Goal: Transaction & Acquisition: Purchase product/service

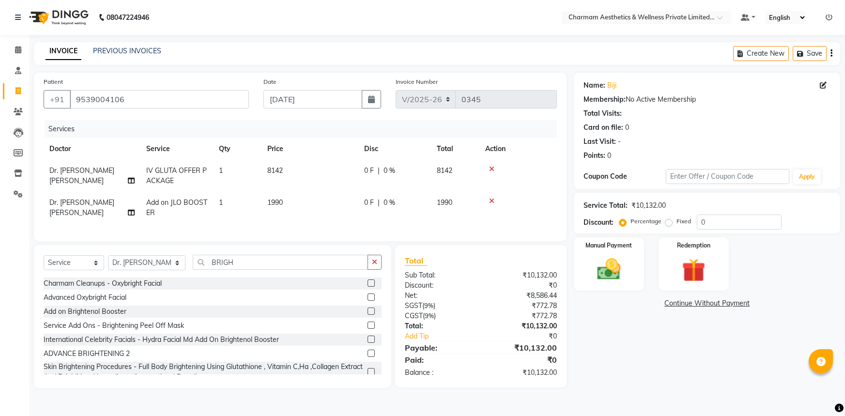
select select "7625"
select select "service"
select select "69891"
click at [279, 172] on span "8142" at bounding box center [274, 170] width 15 height 9
select select "69891"
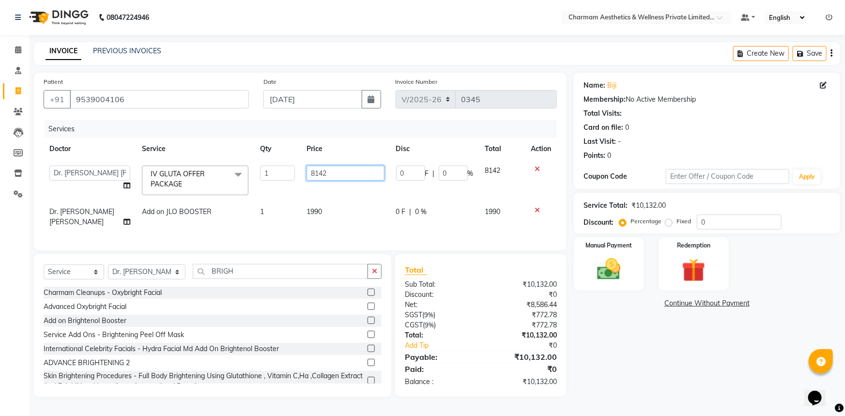
click at [327, 170] on input "8142" at bounding box center [345, 173] width 77 height 15
click at [321, 172] on input "8146" at bounding box center [345, 173] width 77 height 15
type input "8176"
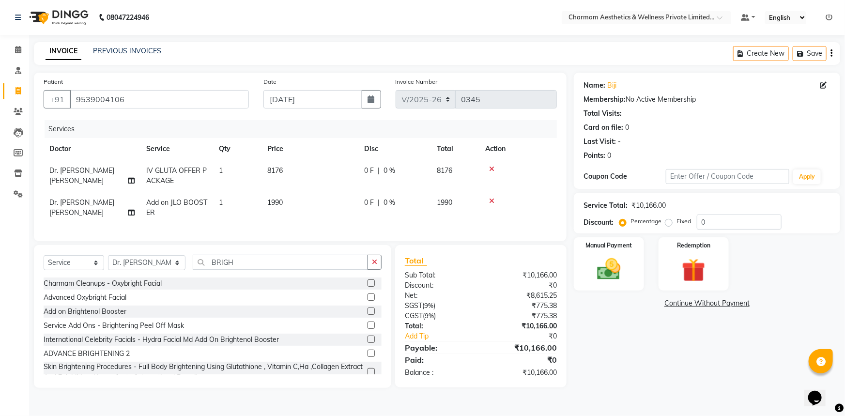
click at [640, 355] on div "Name: Biji Membership: No Active Membership Total Visits: Card on file: 0 Last …" at bounding box center [711, 230] width 274 height 315
click at [275, 170] on span "8176" at bounding box center [274, 170] width 15 height 9
select select "69891"
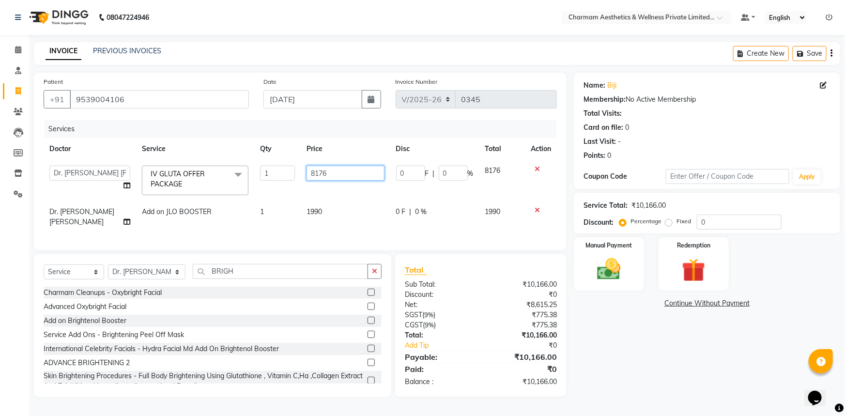
click at [315, 173] on input "8176" at bounding box center [345, 173] width 77 height 15
type input "8276"
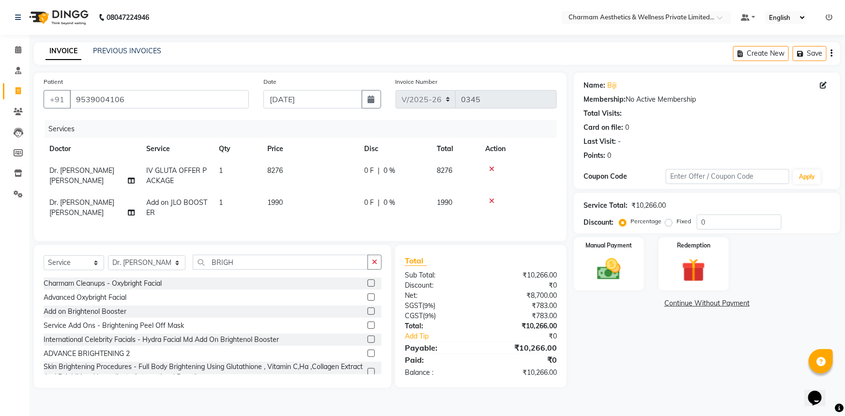
click at [597, 365] on div "Name: Biji Membership: No Active Membership Total Visits: Card on file: 0 Last …" at bounding box center [711, 230] width 274 height 315
click at [677, 222] on label "Fixed" at bounding box center [684, 221] width 15 height 9
click at [670, 222] on input "Fixed" at bounding box center [670, 221] width 7 height 7
radio input "true"
click at [721, 223] on input "0" at bounding box center [739, 222] width 85 height 15
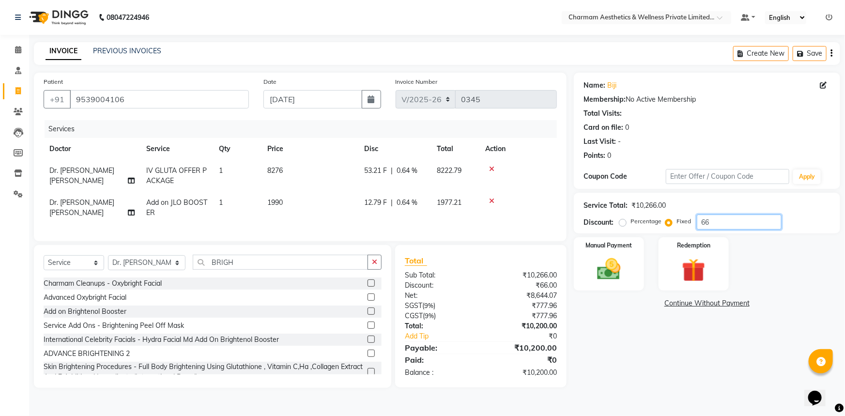
type input "66"
click at [652, 362] on div "Name: Biji Membership: No Active Membership Total Visits: Card on file: 0 Last …" at bounding box center [711, 230] width 274 height 315
click at [591, 260] on img at bounding box center [609, 269] width 40 height 28
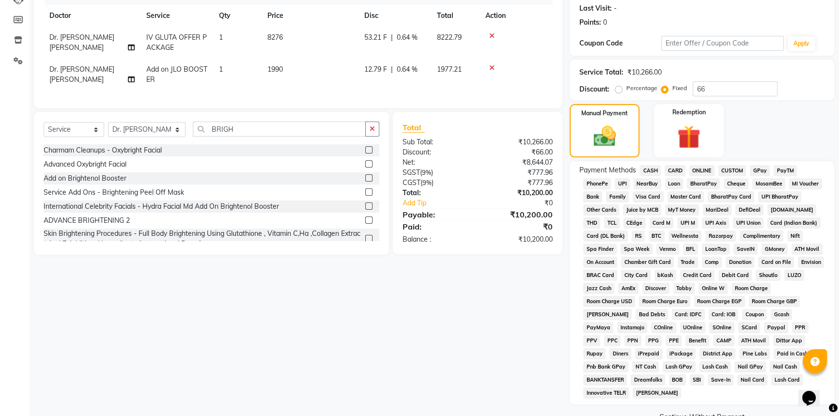
scroll to position [155, 0]
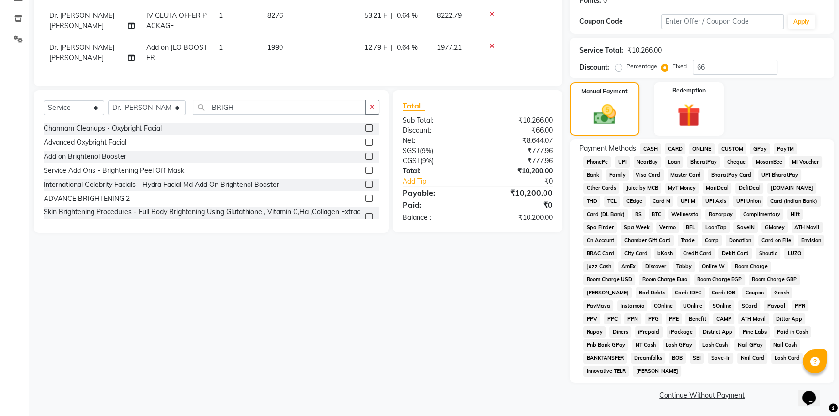
click at [646, 147] on span "CASH" at bounding box center [650, 148] width 21 height 11
click at [705, 145] on span "ONLINE" at bounding box center [701, 148] width 25 height 11
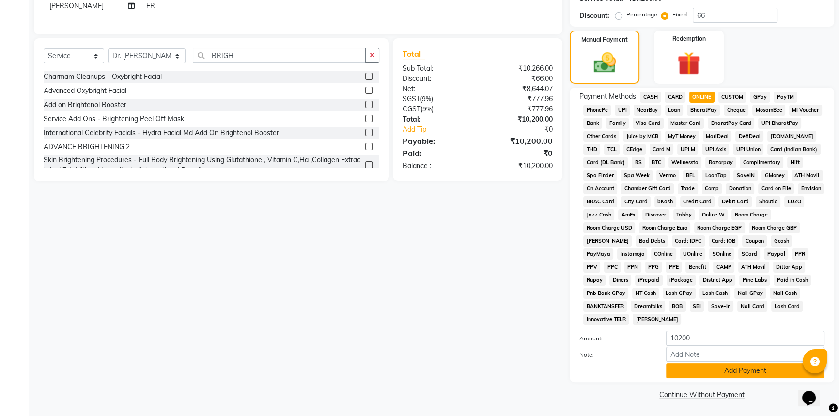
click at [761, 369] on button "Add Payment" at bounding box center [745, 370] width 158 height 15
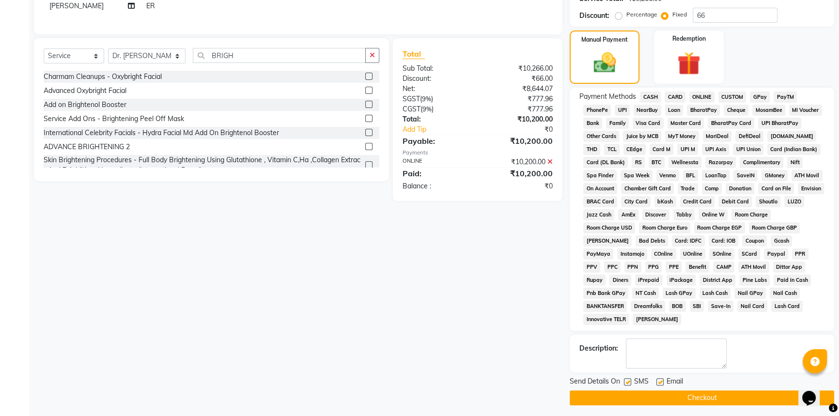
click at [659, 379] on label at bounding box center [659, 381] width 7 height 7
click at [659, 379] on input "checkbox" at bounding box center [659, 382] width 6 height 6
checkbox input "false"
click at [625, 382] on label at bounding box center [627, 381] width 7 height 7
click at [625, 382] on input "checkbox" at bounding box center [627, 382] width 6 height 6
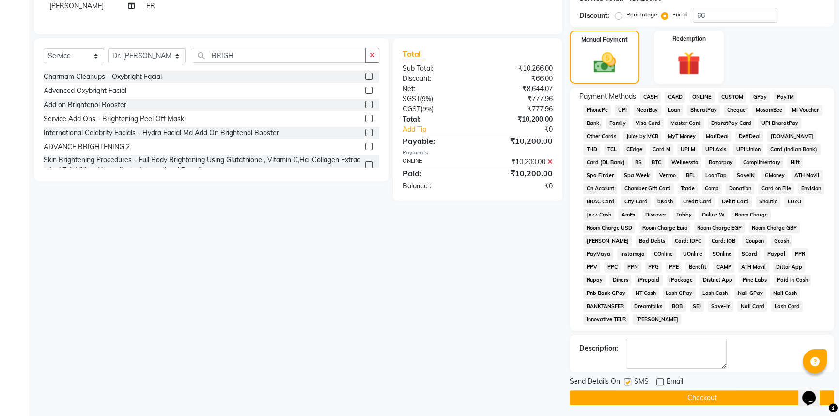
checkbox input "false"
click at [623, 396] on button "Checkout" at bounding box center [701, 397] width 264 height 15
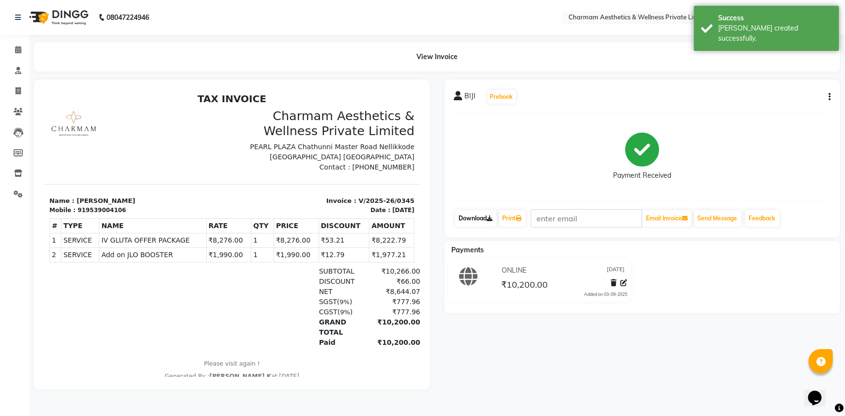
click at [483, 217] on link "Download" at bounding box center [476, 218] width 42 height 16
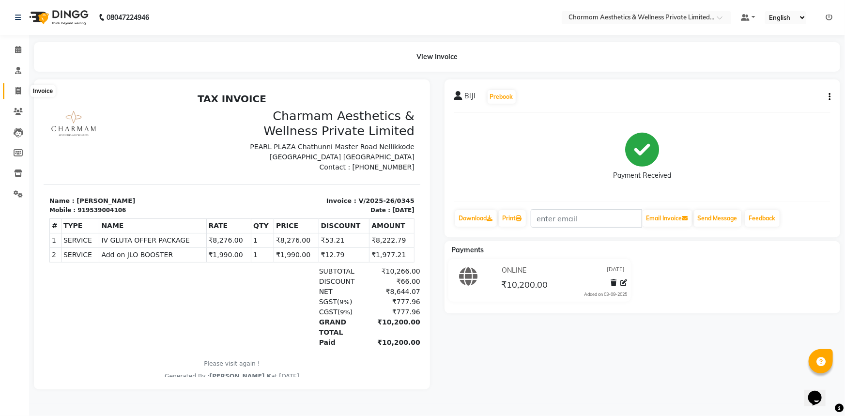
click at [17, 89] on icon at bounding box center [17, 90] width 5 height 7
select select "7625"
select select "service"
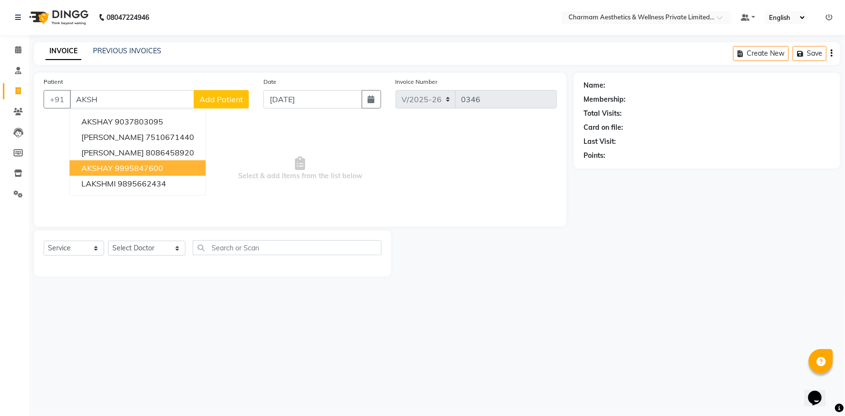
click at [158, 169] on ngb-highlight "9995847600" at bounding box center [139, 168] width 48 height 10
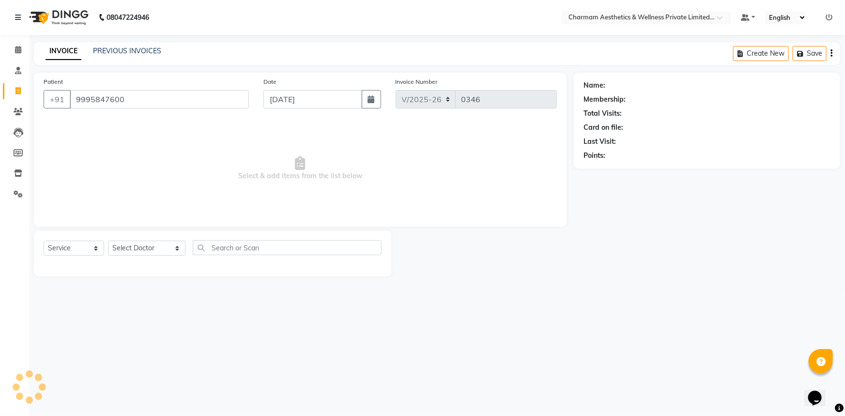
type input "9995847600"
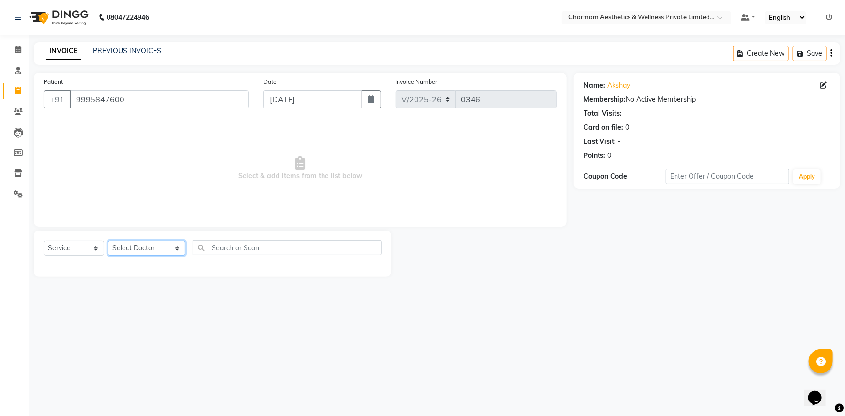
click at [159, 250] on select "Select Doctor Aparna G Dinsha K Dr. Aysha Lubna Dr. Elizabeth Thadikaran Dr. Pr…" at bounding box center [146, 248] width 77 height 15
select select "69891"
click at [108, 241] on select "Select Doctor Aparna G Dinsha K Dr. Aysha Lubna Dr. Elizabeth Thadikaran Dr. Pr…" at bounding box center [146, 248] width 77 height 15
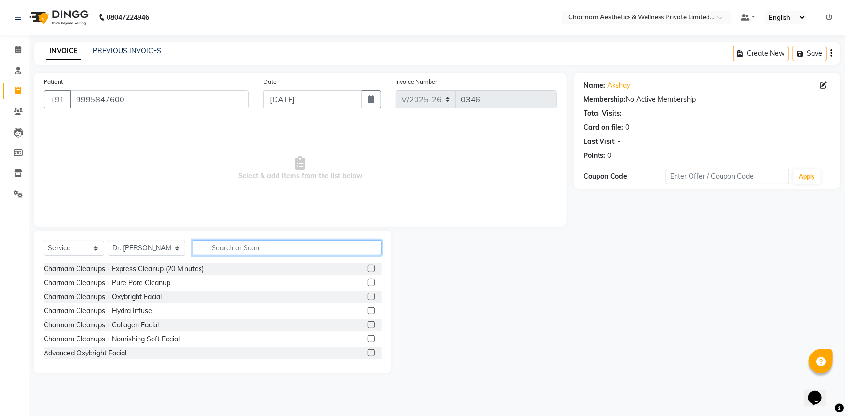
click at [212, 247] on input "text" at bounding box center [287, 247] width 189 height 15
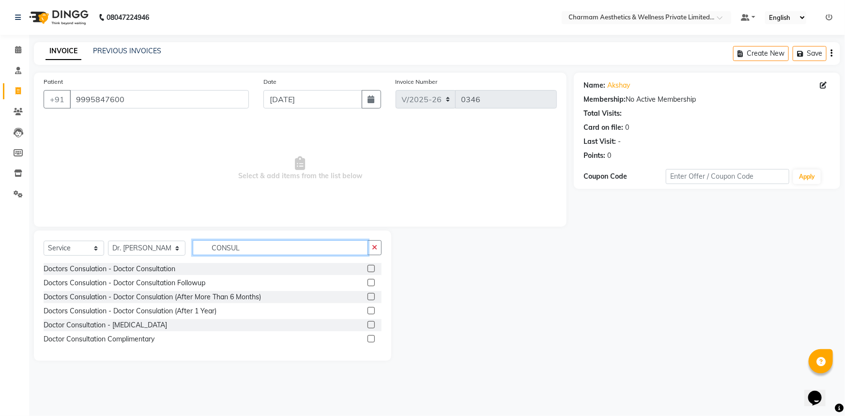
type input "CONSUL"
click at [371, 266] on label at bounding box center [371, 268] width 7 height 7
click at [371, 266] on input "checkbox" at bounding box center [371, 269] width 6 height 6
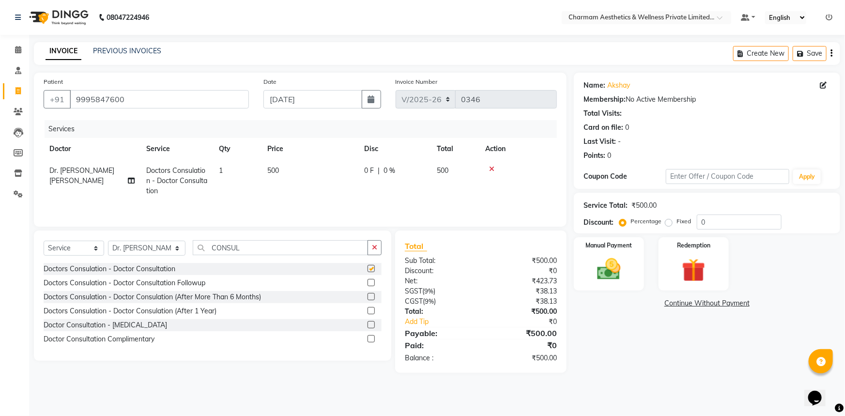
checkbox input "false"
click at [637, 273] on div "Manual Payment" at bounding box center [608, 264] width 73 height 56
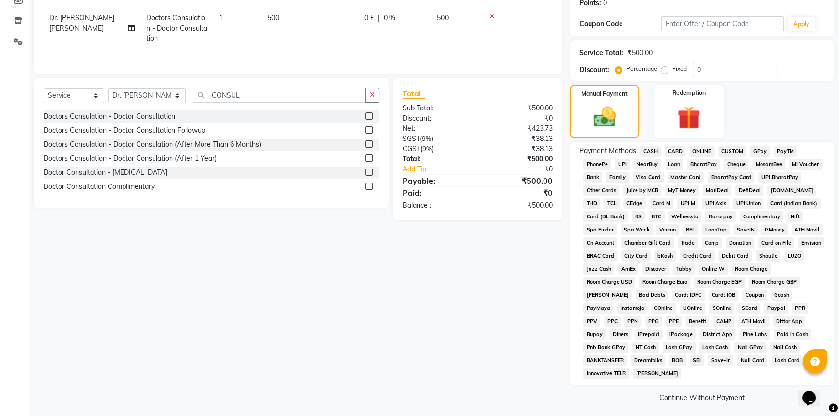
scroll to position [154, 0]
click at [652, 149] on span "CASH" at bounding box center [650, 150] width 21 height 11
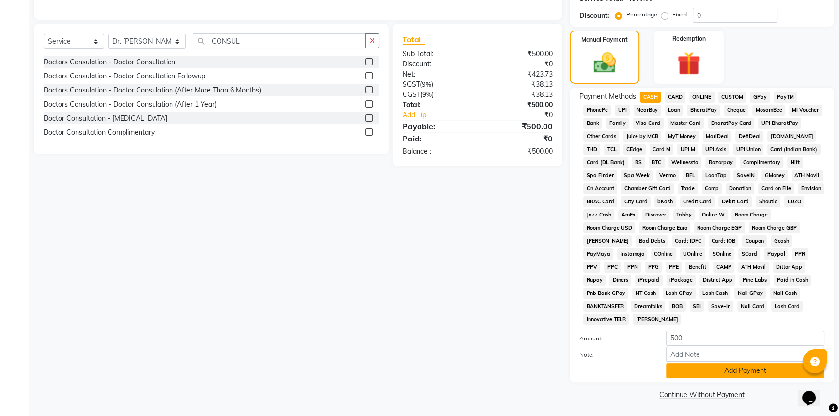
click at [717, 367] on button "Add Payment" at bounding box center [745, 370] width 158 height 15
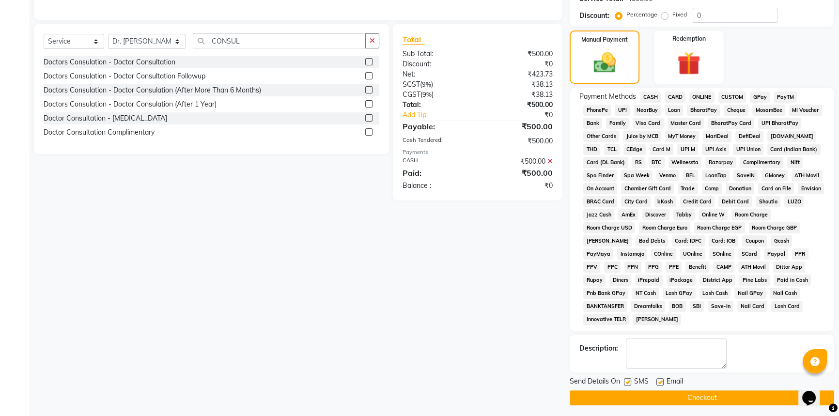
drag, startPoint x: 662, startPoint y: 382, endPoint x: 649, endPoint y: 381, distance: 13.1
click at [660, 382] on label at bounding box center [659, 381] width 7 height 7
click at [660, 382] on input "checkbox" at bounding box center [659, 382] width 6 height 6
checkbox input "false"
click at [630, 380] on label at bounding box center [627, 381] width 7 height 7
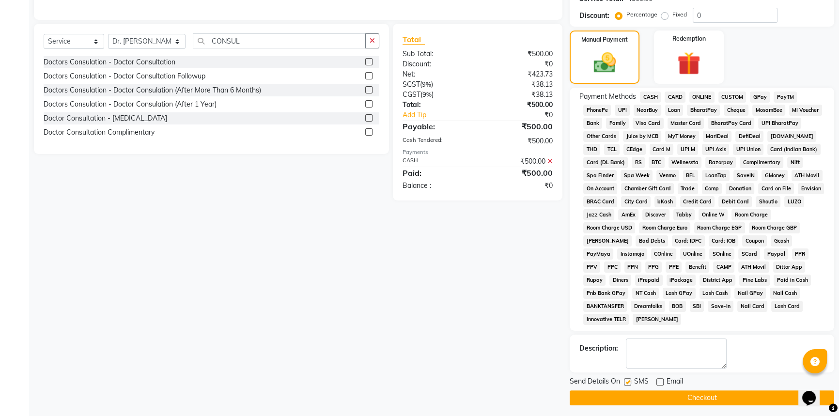
click at [630, 380] on input "checkbox" at bounding box center [627, 382] width 6 height 6
checkbox input "false"
click at [620, 390] on button "Checkout" at bounding box center [701, 397] width 264 height 15
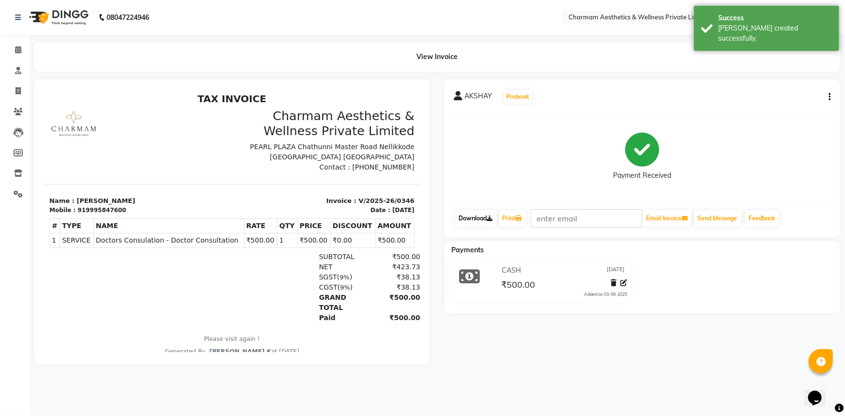
click at [474, 218] on link "Download" at bounding box center [476, 218] width 42 height 16
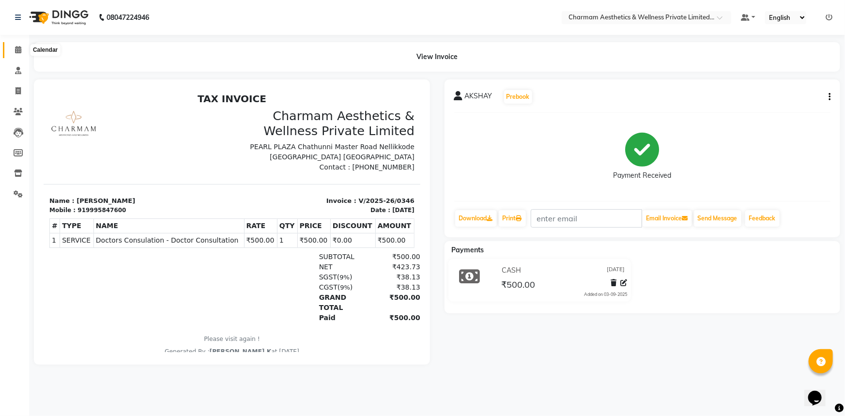
drag, startPoint x: 19, startPoint y: 52, endPoint x: 27, endPoint y: 60, distance: 11.0
click at [19, 53] on icon at bounding box center [18, 49] width 6 height 7
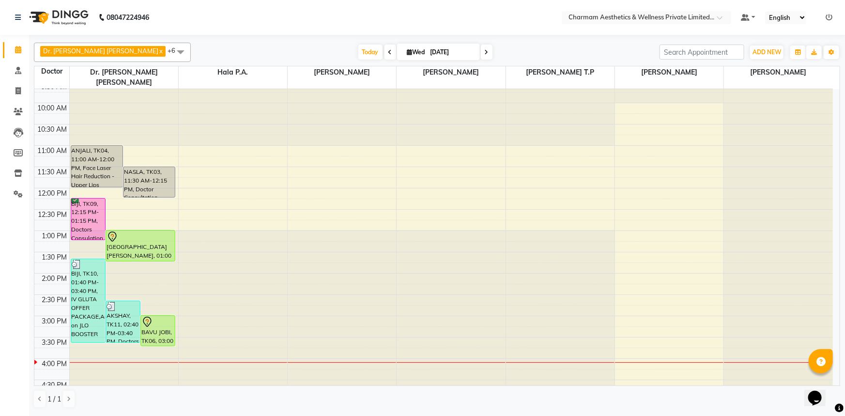
scroll to position [44, 0]
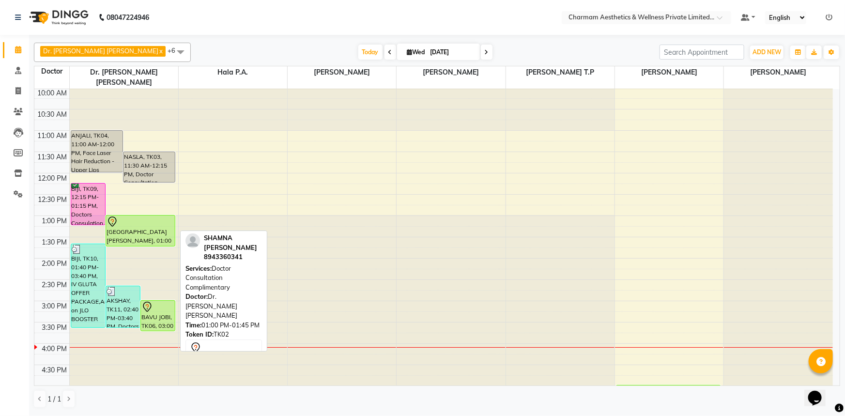
click at [140, 226] on div "SHAMNA SANIL, TK02, 01:00 PM-01:45 PM, Doctor Consultation Complimentary" at bounding box center [140, 230] width 69 height 31
select select "7"
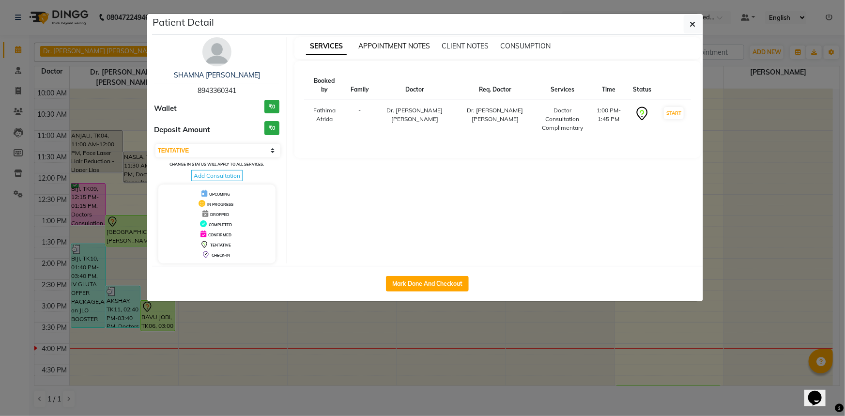
click at [411, 45] on span "APPOINTMENT NOTES" at bounding box center [394, 46] width 72 height 9
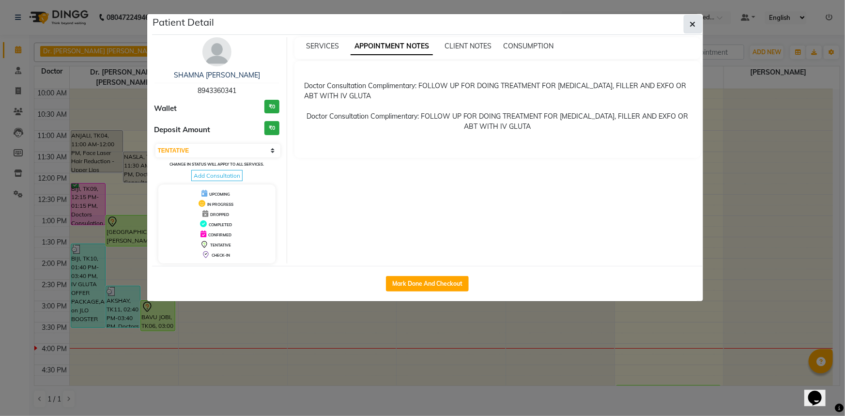
drag, startPoint x: 697, startPoint y: 23, endPoint x: 691, endPoint y: 23, distance: 6.8
click at [692, 23] on button "button" at bounding box center [693, 24] width 18 height 18
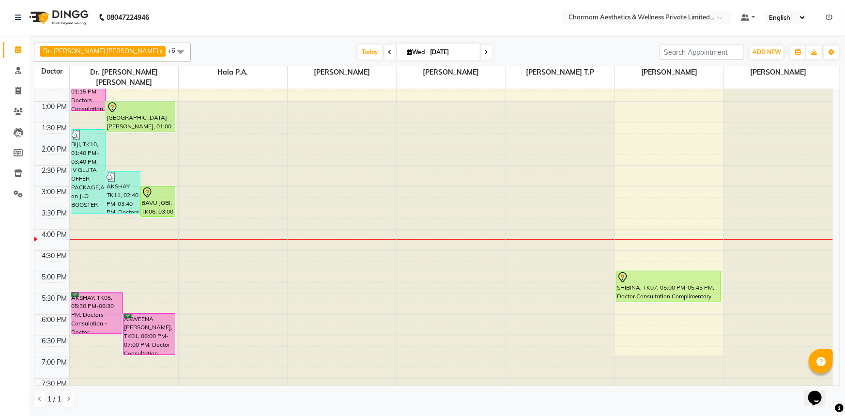
scroll to position [159, 0]
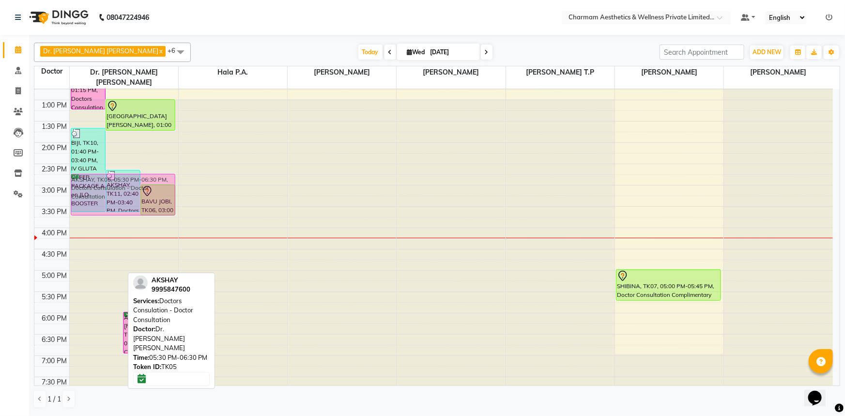
drag, startPoint x: 98, startPoint y: 295, endPoint x: 111, endPoint y: 179, distance: 117.4
click at [111, 179] on div "BIJI, TK10, 01:40 PM-03:40 PM, IV GLUTA OFFER PACKAGE,Add on JLO BOOSTER AKSHAY…" at bounding box center [124, 164] width 108 height 468
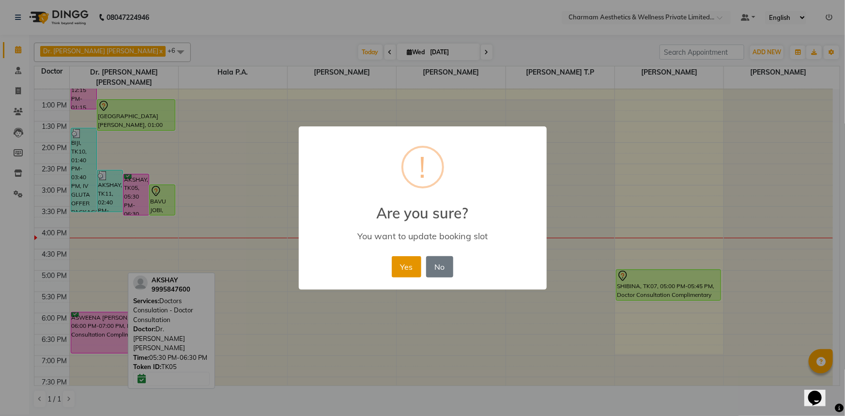
click at [407, 277] on button "Yes" at bounding box center [407, 266] width 30 height 21
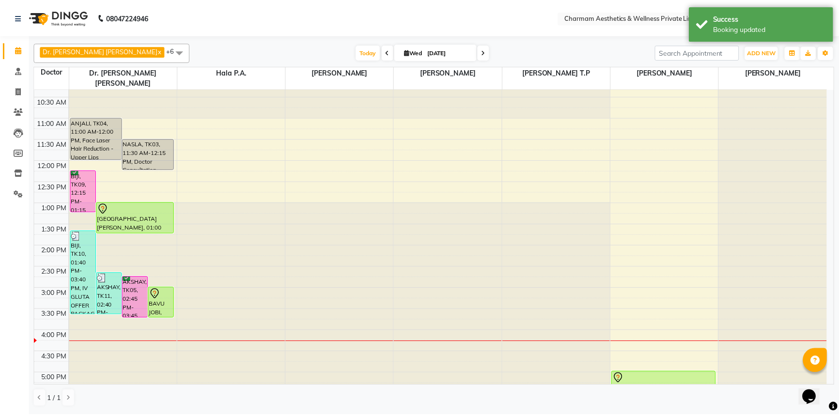
scroll to position [115, 0]
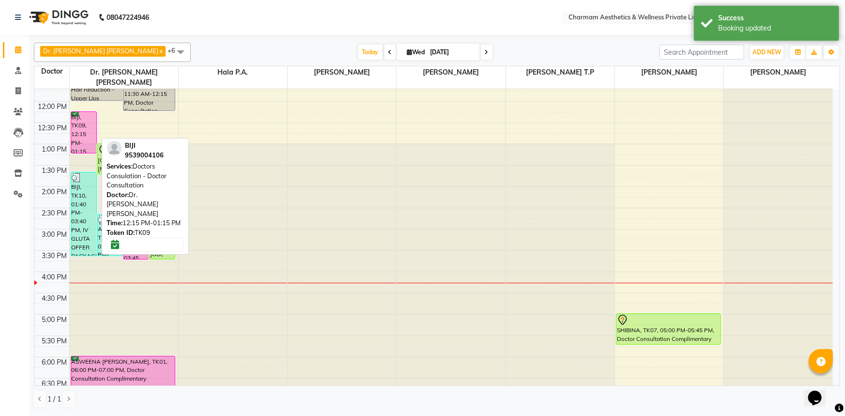
click at [77, 118] on div "BIJI, TK09, 12:15 PM-01:15 PM, Doctors Consulation - Doctor Consultation" at bounding box center [83, 132] width 25 height 41
click at [83, 122] on div "BIJI, TK09, 12:15 PM-01:15 PM, Doctors Consulation - Doctor Consultation" at bounding box center [83, 132] width 25 height 41
select select "6"
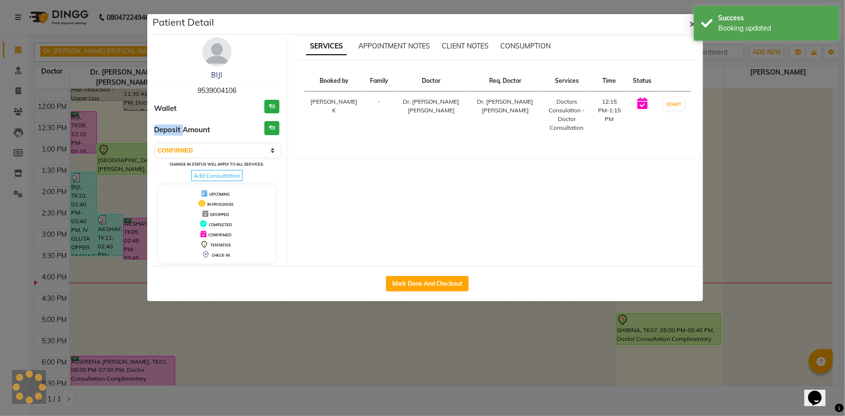
click at [83, 122] on ngb-modal-window "Patient Detail BIJI 9539004106 Wallet ₹0 Deposit Amount ₹0 Select IN SERVICE CO…" at bounding box center [422, 208] width 845 height 416
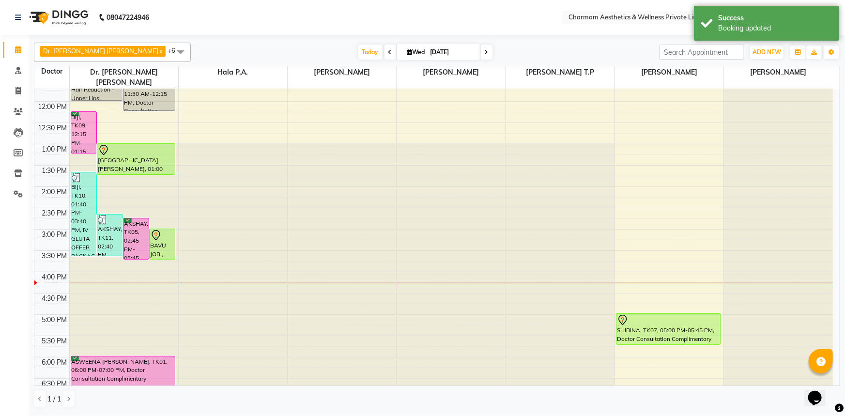
click at [83, 122] on div "BIJI, TK09, 12:15 PM-01:15 PM, Doctors Consulation - Doctor Consultation" at bounding box center [83, 132] width 25 height 41
select select "6"
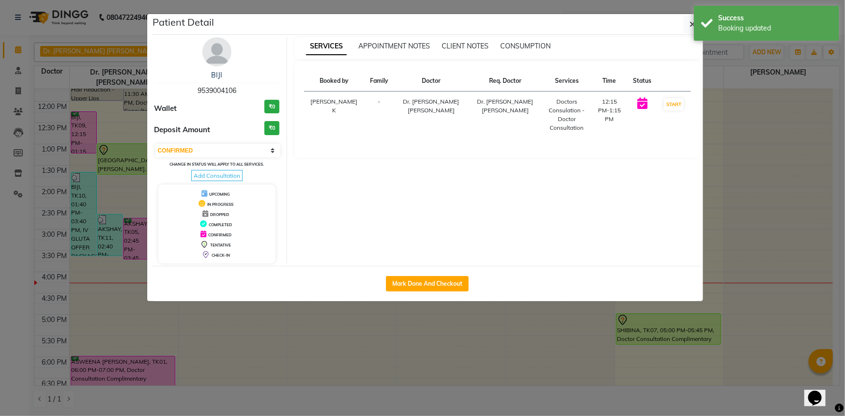
click at [207, 174] on span "Add Consultation" at bounding box center [216, 175] width 51 height 11
select select "female"
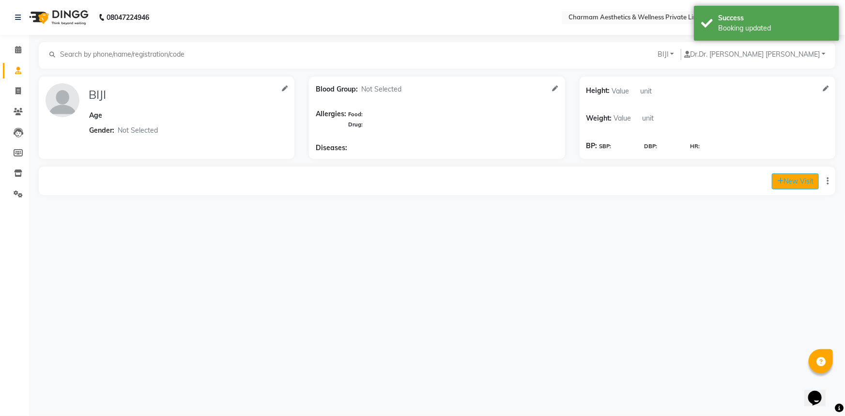
click at [791, 180] on button "New Visit" at bounding box center [795, 181] width 47 height 16
select select "975"
select select "inPerson"
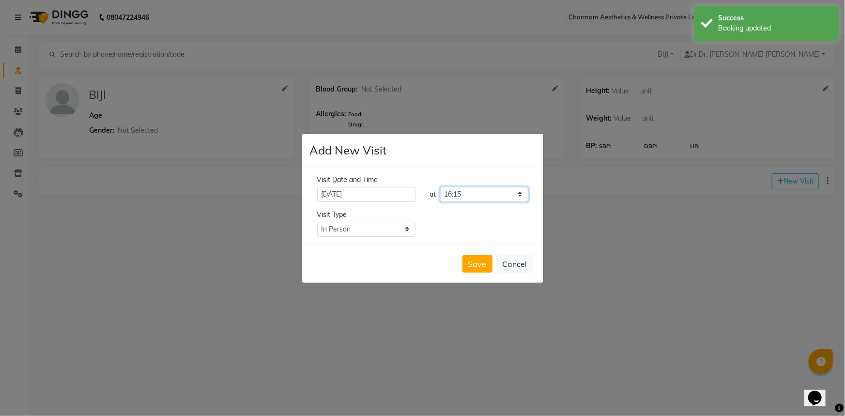
click at [474, 194] on select "Select time 09:00 09:15 09:30 09:45 10:00 10:15 10:30 10:45 11:00 11:15 11:30 1…" at bounding box center [484, 194] width 88 height 15
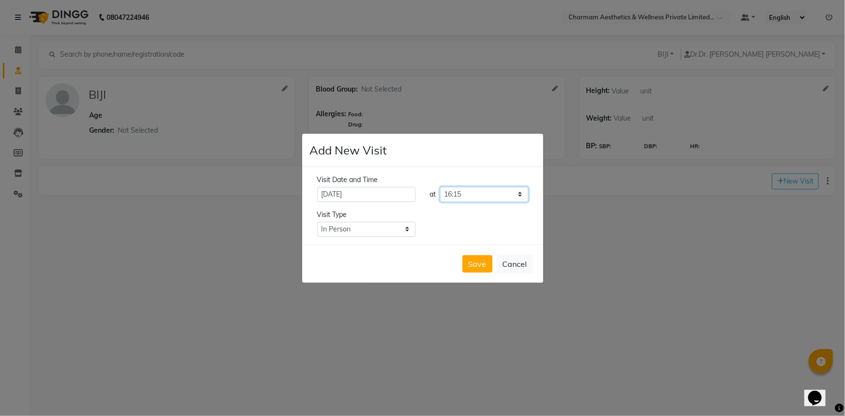
select select "870"
click at [440, 187] on select "Select time 09:00 09:15 09:30 09:45 10:00 10:15 10:30 10:45 11:00 11:15 11:30 1…" at bounding box center [484, 194] width 88 height 15
click at [477, 261] on button "Save" at bounding box center [477, 263] width 30 height 17
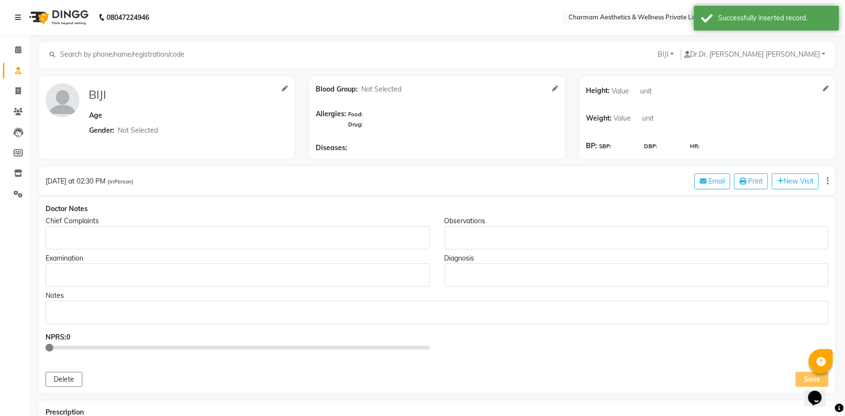
type input "BIJI"
select select "female"
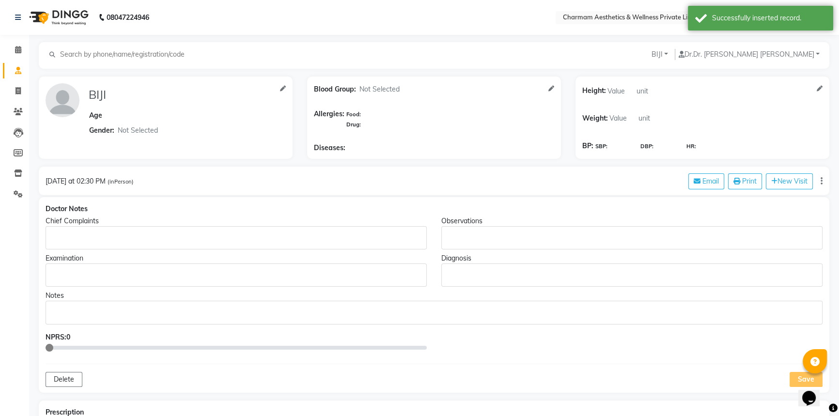
scroll to position [44, 0]
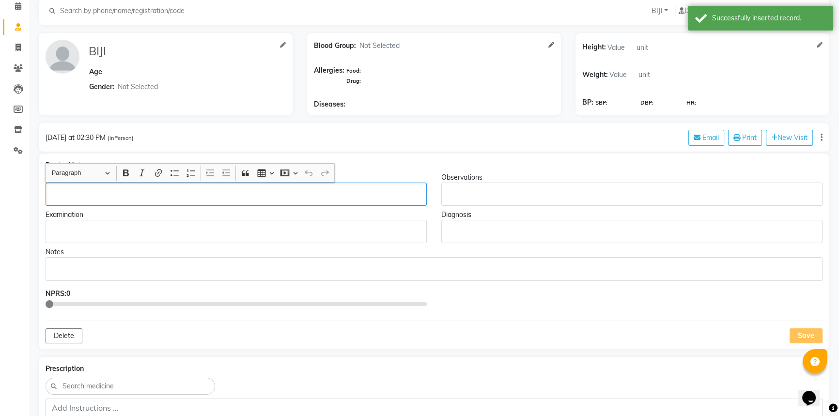
click at [108, 185] on div "Rich Text Editor, main" at bounding box center [236, 194] width 381 height 23
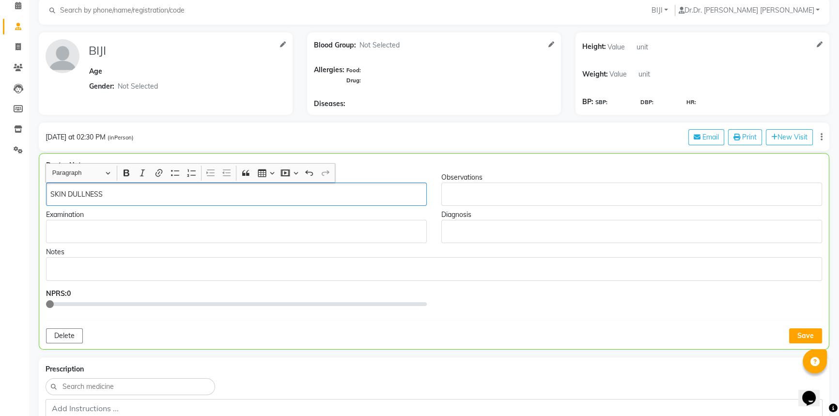
click at [139, 185] on div "SKIN DULLNESS" at bounding box center [236, 194] width 381 height 23
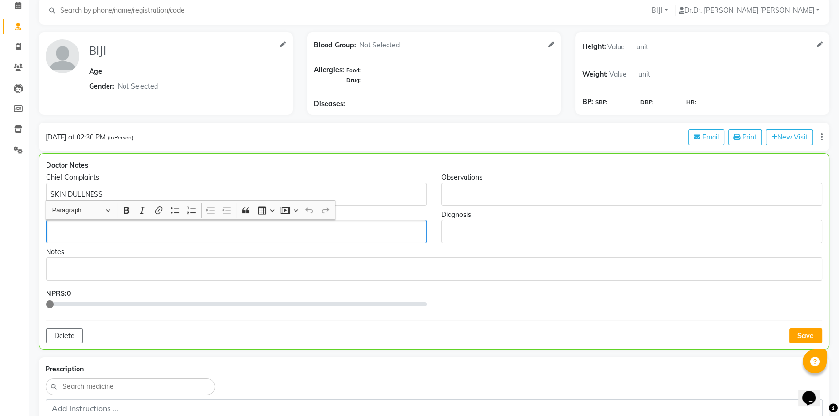
drag, startPoint x: 181, startPoint y: 240, endPoint x: 214, endPoint y: 239, distance: 32.9
click at [182, 239] on div "Rich Text Editor, main" at bounding box center [236, 231] width 381 height 23
click at [460, 237] on div "Rich Text Editor, main" at bounding box center [631, 231] width 381 height 23
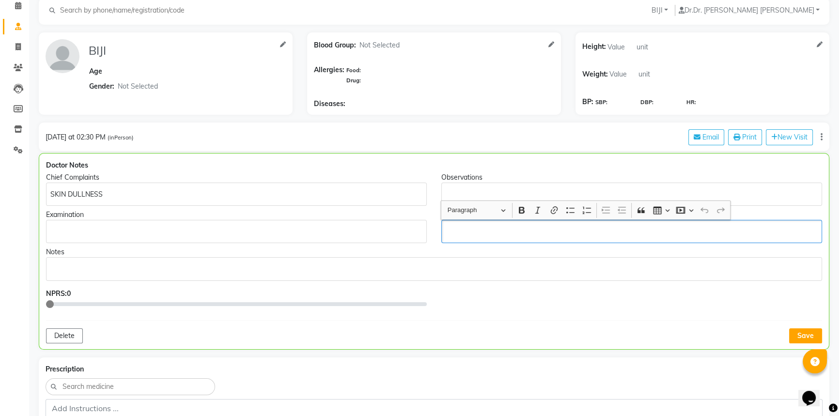
click at [100, 234] on p "Rich Text Editor, main" at bounding box center [235, 232] width 371 height 10
click at [477, 235] on p "Rich Text Editor, main" at bounding box center [631, 232] width 371 height 10
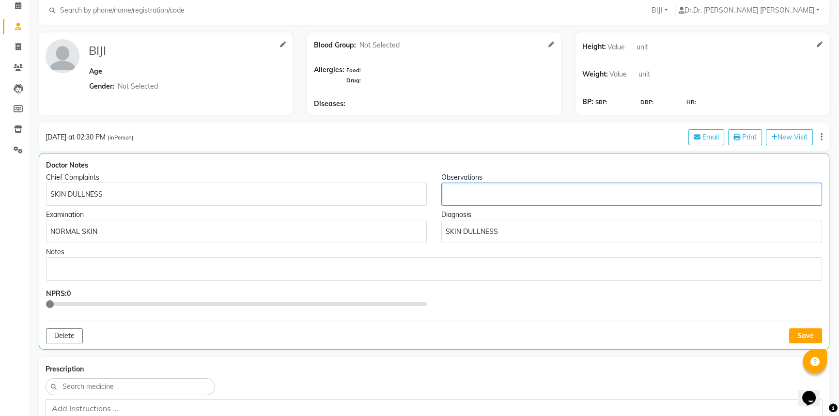
click at [477, 187] on div "Rich Text Editor, main" at bounding box center [631, 194] width 381 height 23
click at [100, 264] on p "Rich Text Editor, main" at bounding box center [433, 269] width 767 height 10
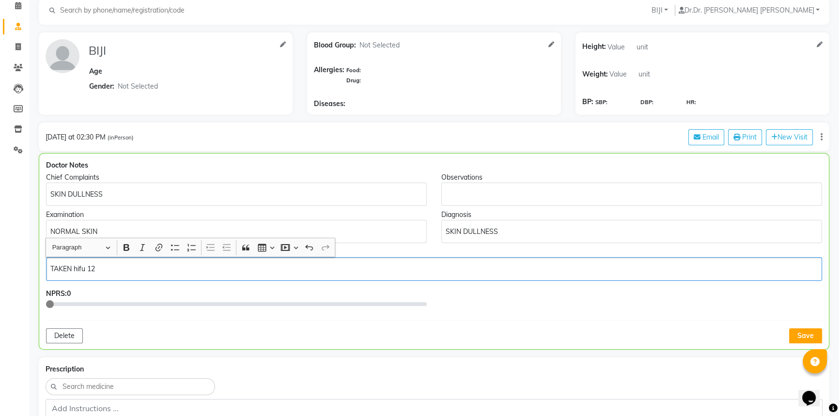
drag, startPoint x: 84, startPoint y: 269, endPoint x: 156, endPoint y: 270, distance: 72.6
click at [84, 269] on p "TAKEN hifu 12" at bounding box center [433, 269] width 767 height 10
click at [157, 270] on p "TAKEN HIFU 12" at bounding box center [433, 269] width 767 height 10
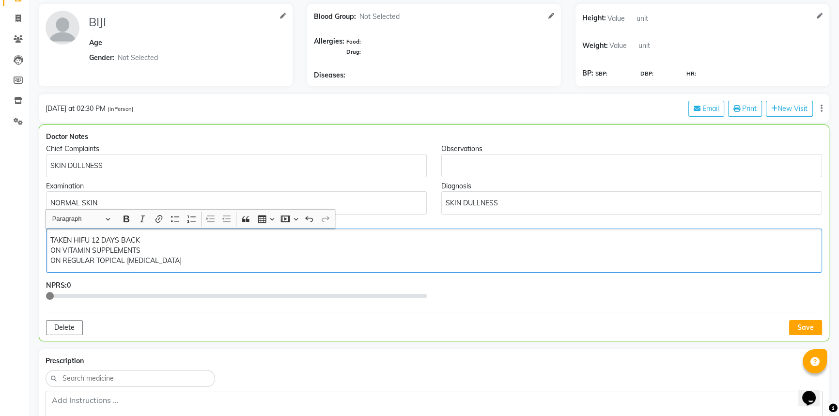
scroll to position [88, 0]
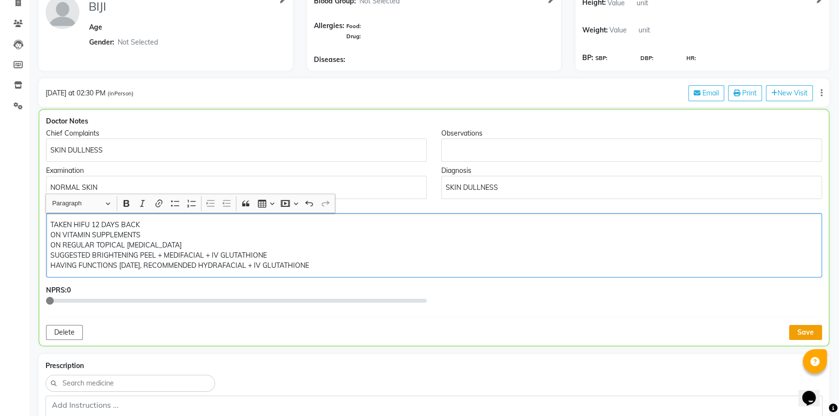
click at [800, 328] on button "Save" at bounding box center [805, 332] width 33 height 15
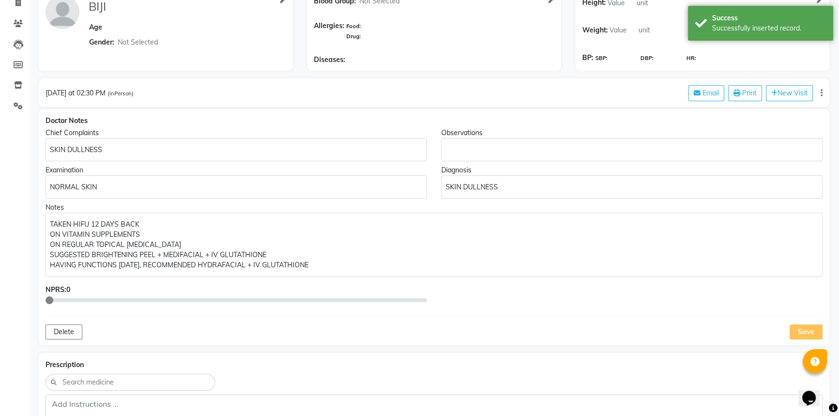
click at [370, 270] on p "TAKEN HIFU 12 DAYS BACK ON VITAMIN SUPPLEMENTS ON REGULAR TOPICAL RETINOL SUGGE…" at bounding box center [434, 244] width 768 height 51
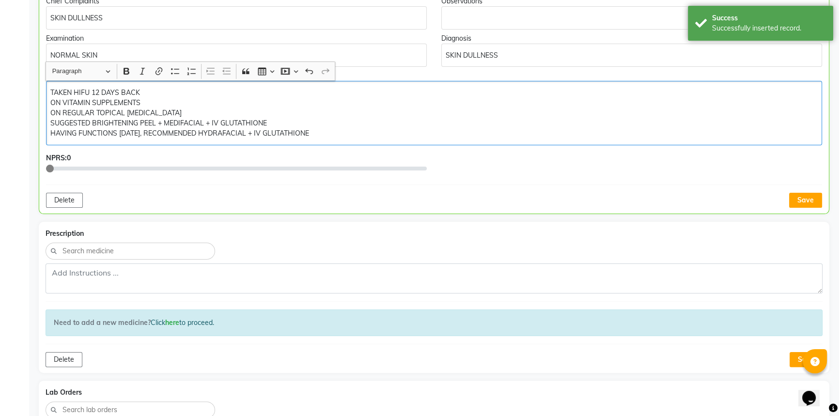
scroll to position [221, 0]
drag, startPoint x: 797, startPoint y: 197, endPoint x: 769, endPoint y: 204, distance: 29.5
click at [797, 198] on button "Save" at bounding box center [805, 199] width 33 height 15
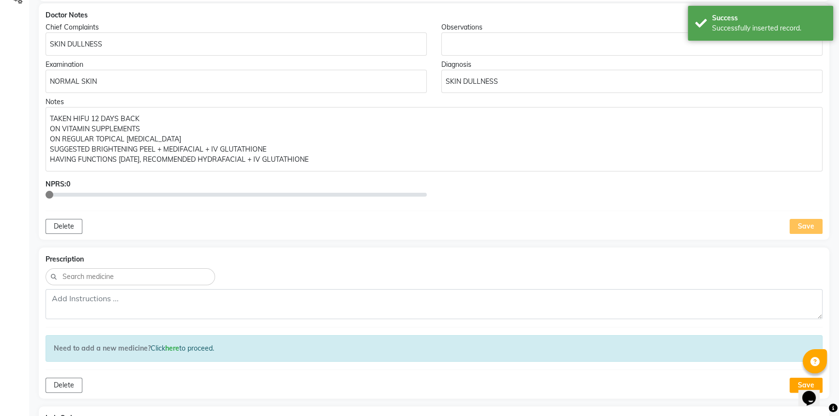
scroll to position [45, 0]
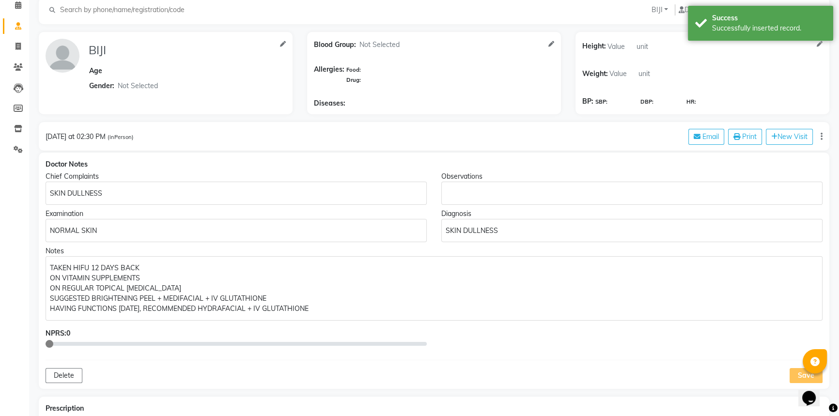
drag, startPoint x: 123, startPoint y: 188, endPoint x: 123, endPoint y: 194, distance: 5.3
click at [123, 191] on p "SKIN DULLNESS" at bounding box center [236, 193] width 372 height 10
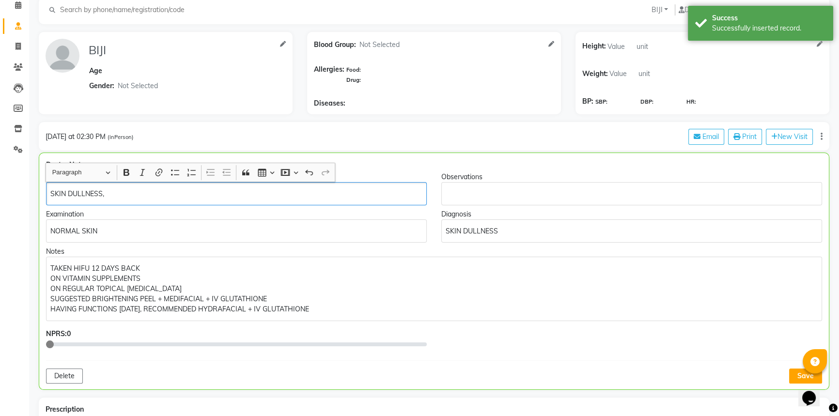
scroll to position [45, 0]
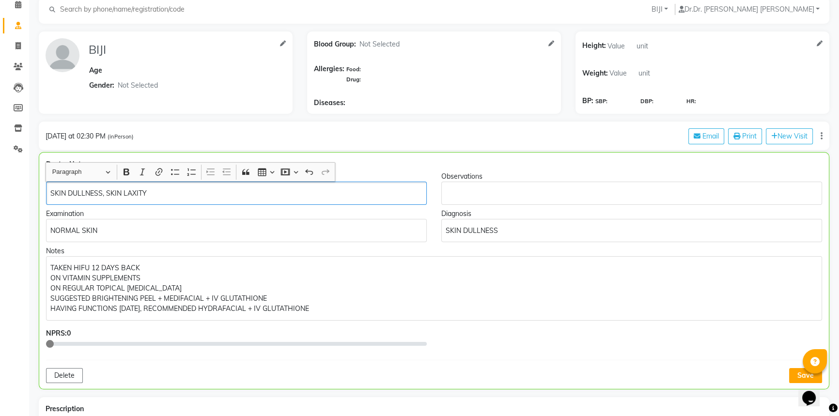
click at [511, 231] on p "SKIN DULLNESS" at bounding box center [631, 231] width 371 height 10
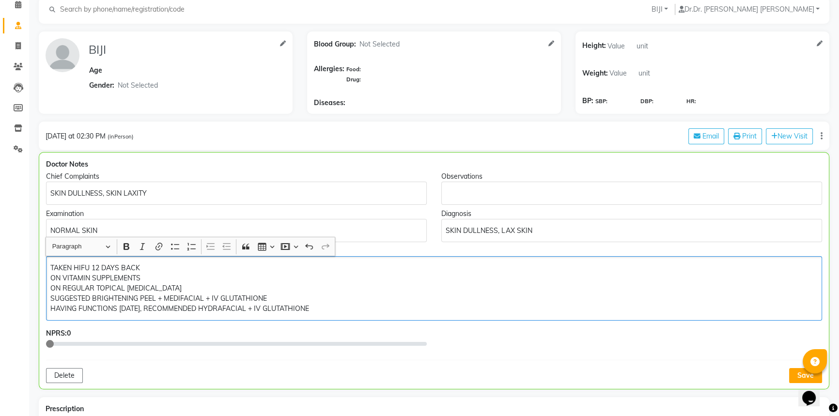
click at [357, 313] on p "TAKEN HIFU 12 DAYS BACK ON VITAMIN SUPPLEMENTS ON REGULAR TOPICAL RETINOL SUGGE…" at bounding box center [433, 288] width 767 height 51
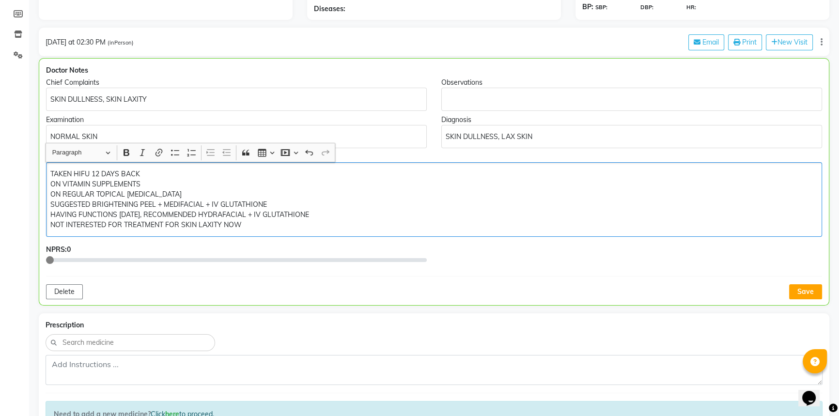
scroll to position [177, 0]
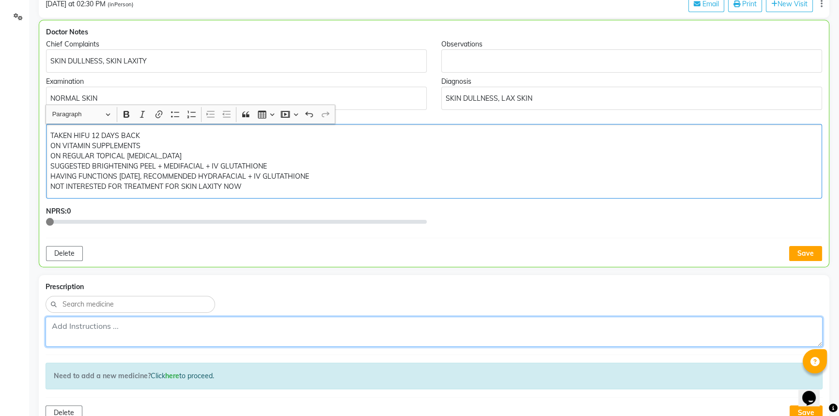
click at [104, 321] on textarea at bounding box center [434, 332] width 777 height 30
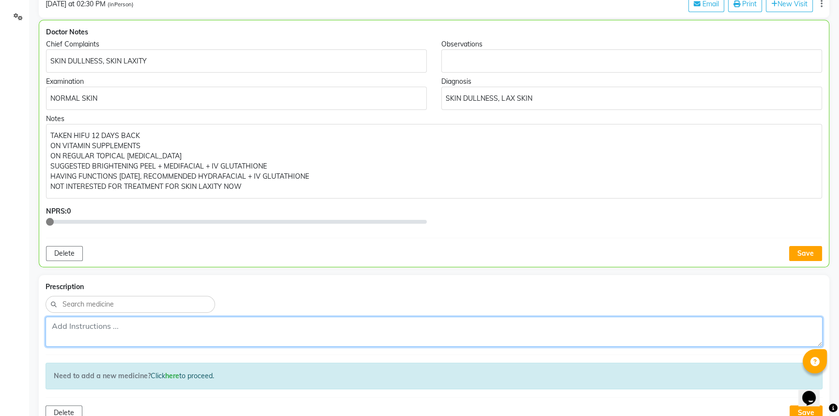
type textarea "1"
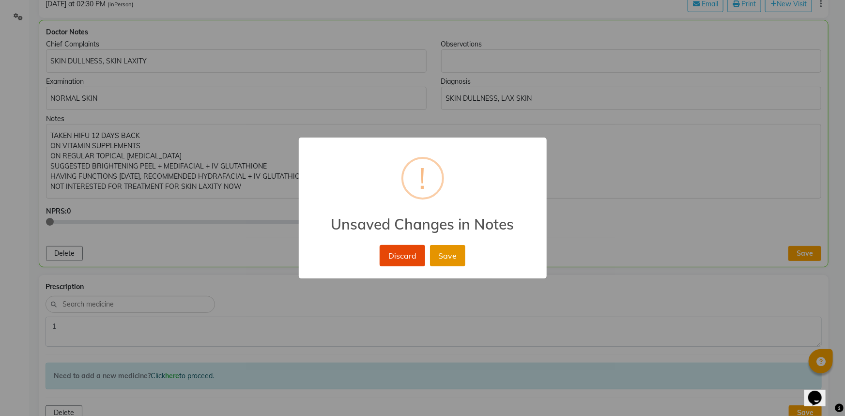
click at [438, 255] on button "Save" at bounding box center [447, 255] width 35 height 21
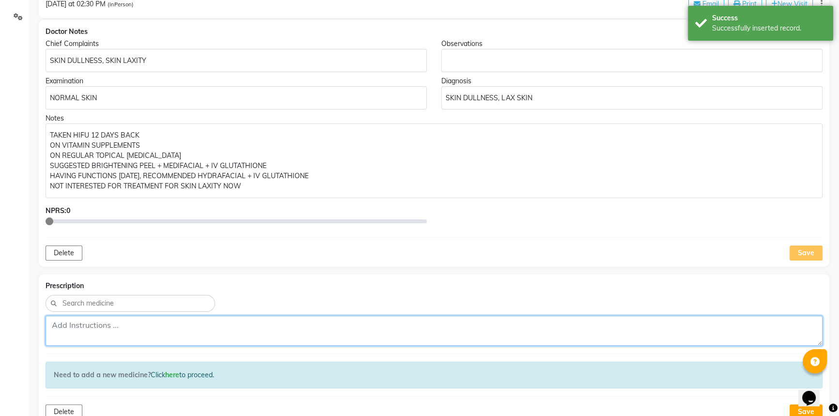
click at [83, 325] on textarea at bounding box center [434, 331] width 777 height 30
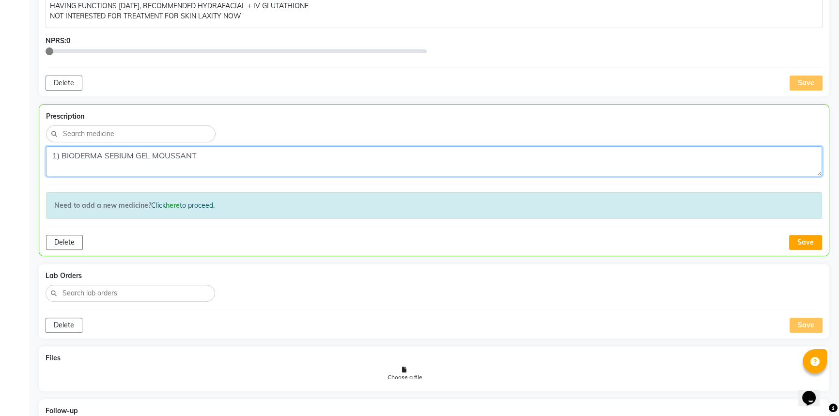
scroll to position [354, 0]
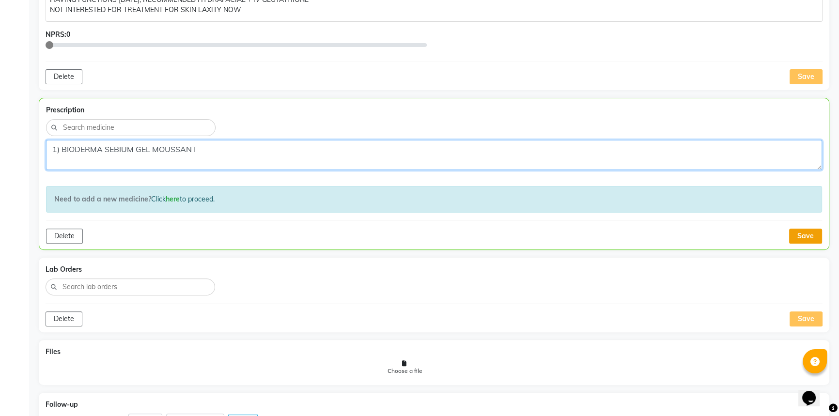
type textarea "1) BIODERMA SEBIUM GEL MOUSSANT"
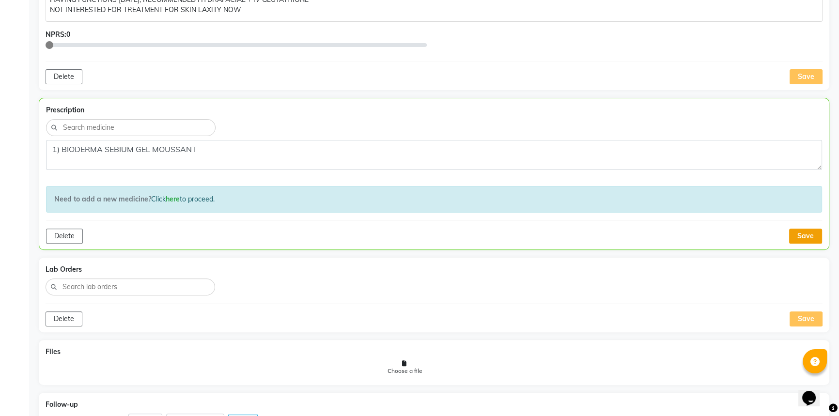
click at [809, 233] on button "Save" at bounding box center [805, 236] width 33 height 15
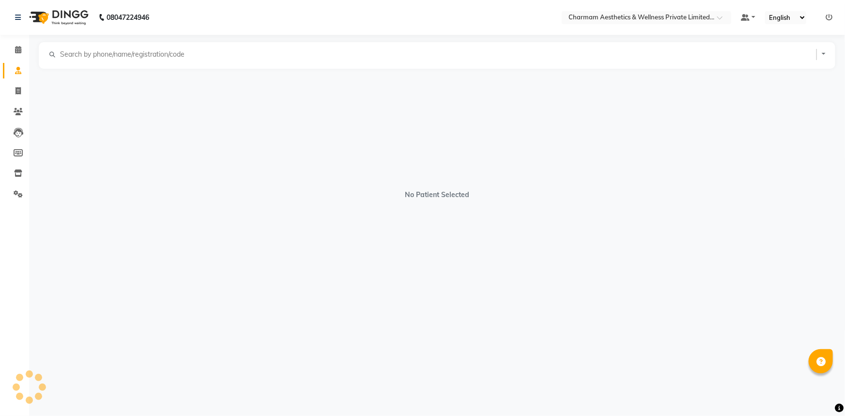
select select "[DEMOGRAPHIC_DATA]"
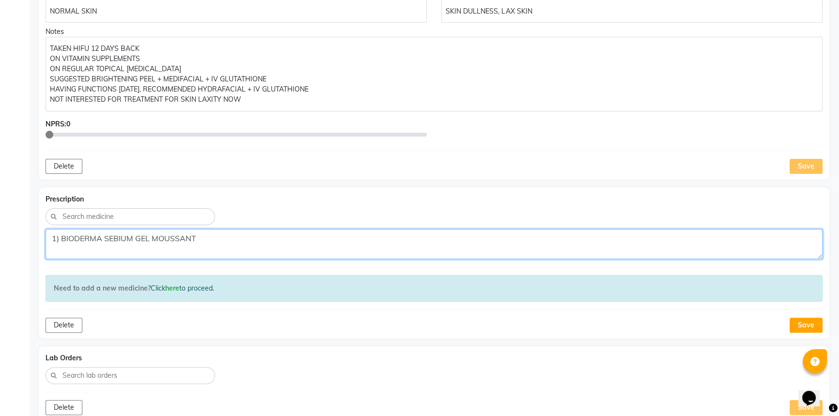
click at [236, 244] on textarea "1) BIODERMA SEBIUM GEL MOUSSANT" at bounding box center [434, 244] width 777 height 30
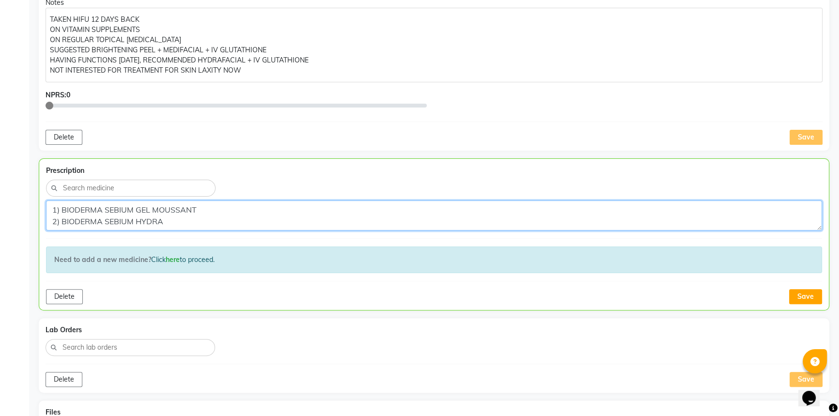
scroll to position [308, 0]
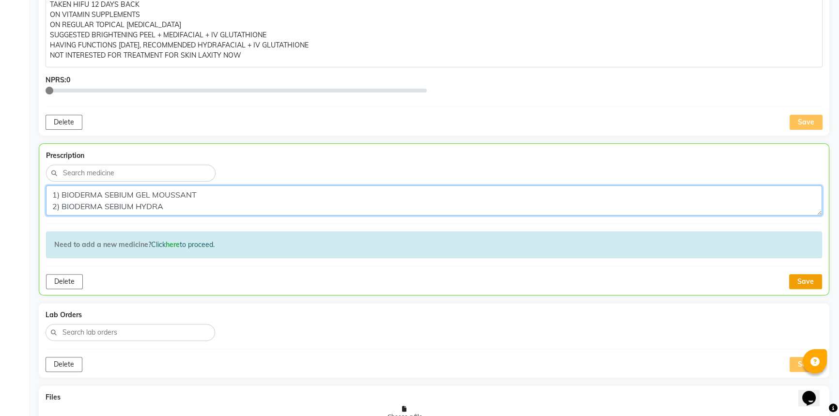
type textarea "1) BIODERMA SEBIUM GEL MOUSSANT 2) BIODERMA SEBIUM HYDRA"
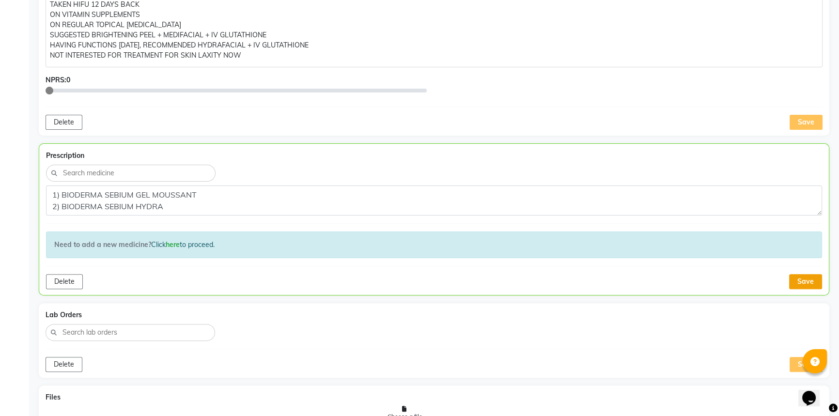
drag, startPoint x: 808, startPoint y: 278, endPoint x: 724, endPoint y: 288, distance: 84.3
click at [807, 279] on button "Save" at bounding box center [805, 281] width 33 height 15
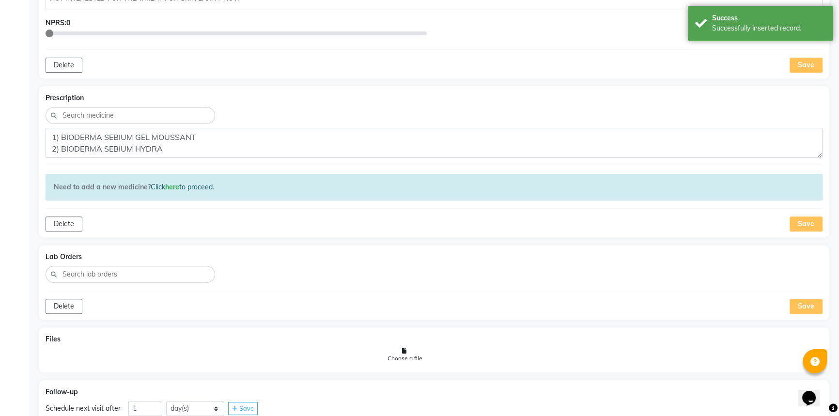
scroll to position [409, 0]
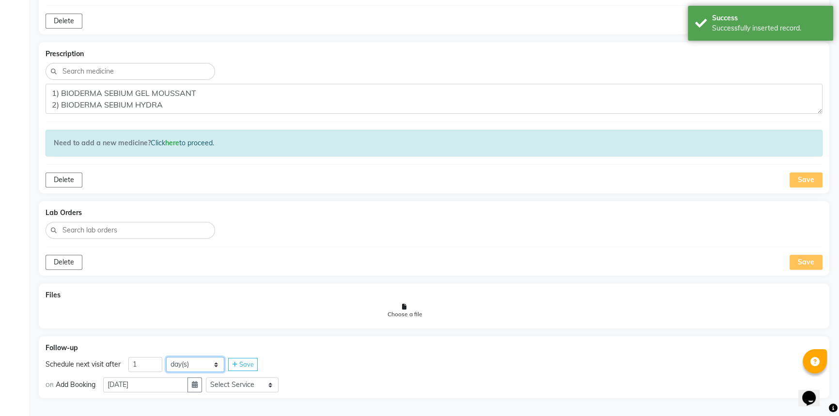
click at [170, 364] on select "day(s) week(s) month(s)" at bounding box center [195, 364] width 58 height 15
select select "week"
click at [166, 357] on select "day(s) week(s) month(s)" at bounding box center [195, 364] width 58 height 15
click at [240, 368] on div "Save" at bounding box center [243, 364] width 30 height 13
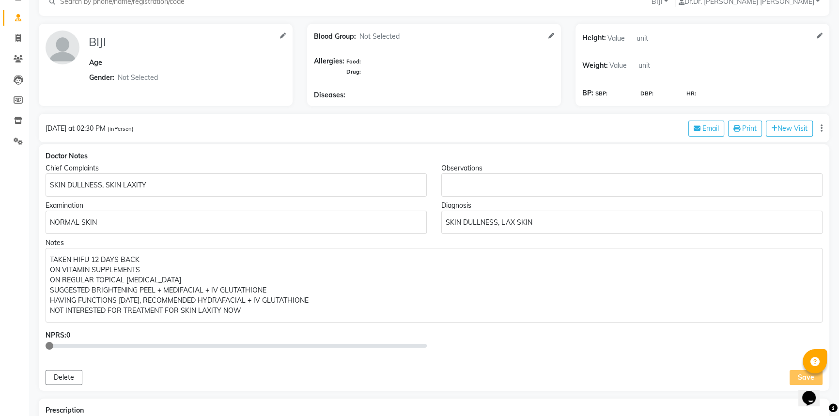
scroll to position [0, 0]
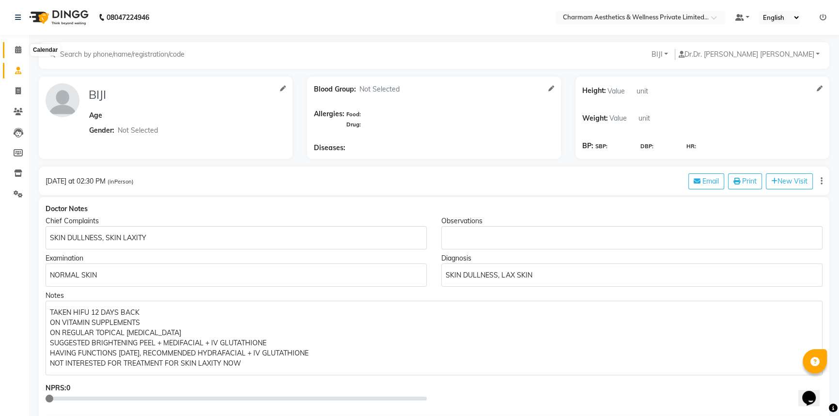
drag, startPoint x: 16, startPoint y: 47, endPoint x: 24, endPoint y: 53, distance: 10.1
click at [16, 47] on icon at bounding box center [18, 49] width 6 height 7
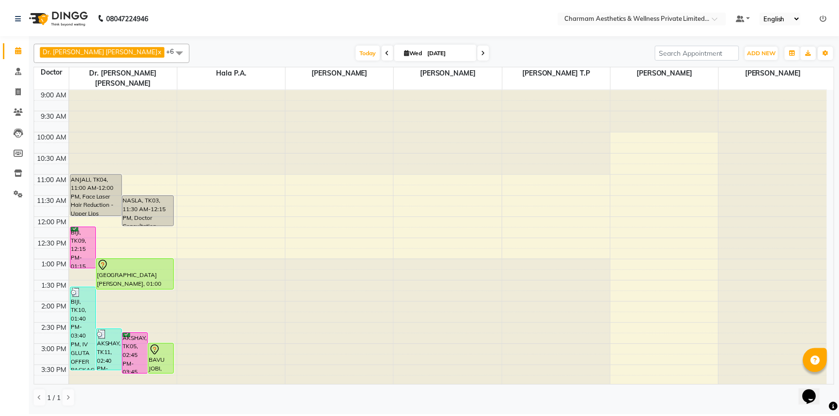
scroll to position [44, 0]
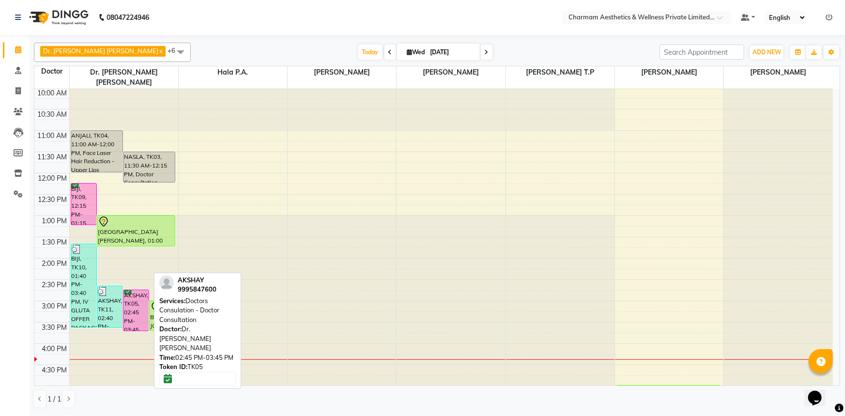
click at [131, 291] on div "AKSHAY, TK05, 02:45 PM-03:45 PM, Doctors Consulation - Doctor Consultation" at bounding box center [135, 310] width 25 height 41
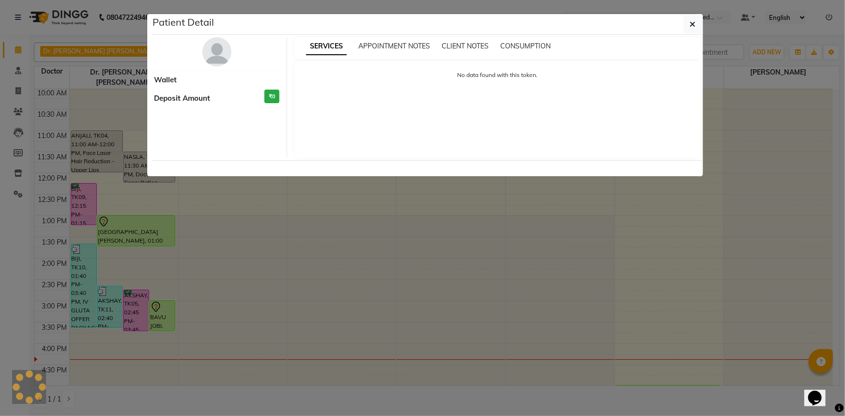
select select "6"
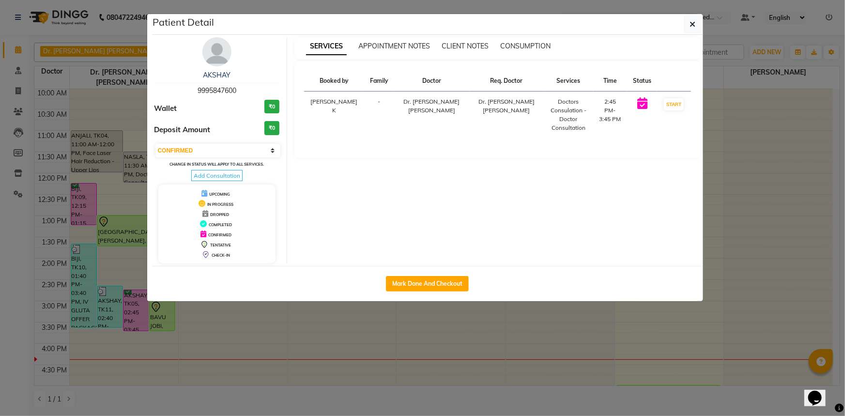
drag, startPoint x: 231, startPoint y: 171, endPoint x: 253, endPoint y: 173, distance: 21.4
click at [231, 171] on span "Add Consultation" at bounding box center [216, 175] width 51 height 11
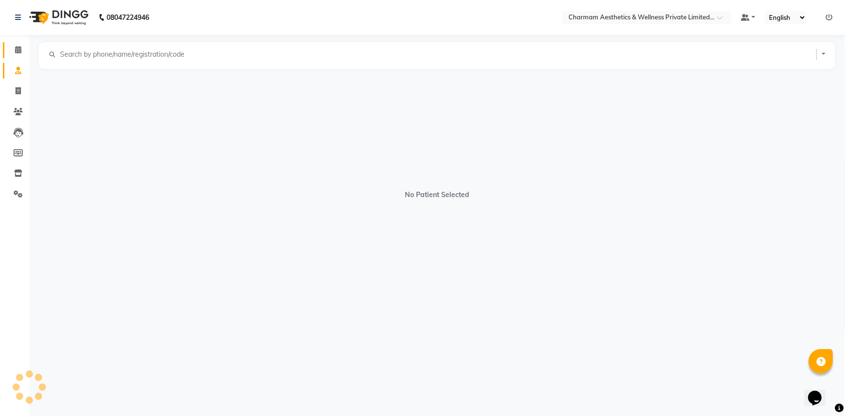
select select "male"
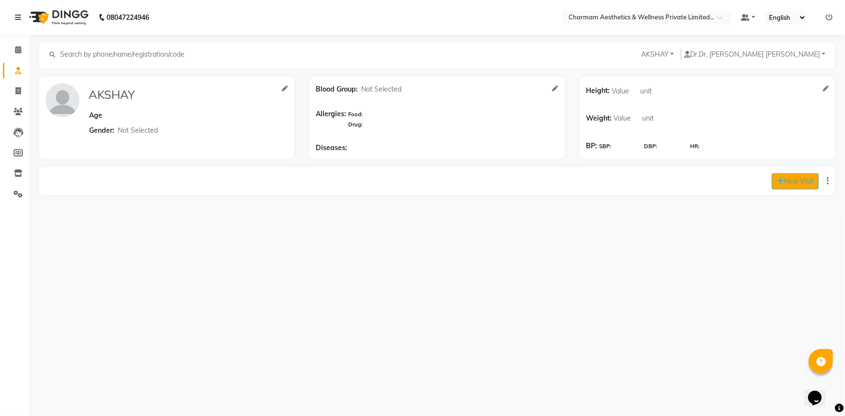
click at [799, 186] on button "New Visit" at bounding box center [795, 181] width 47 height 16
select select "975"
select select "inPerson"
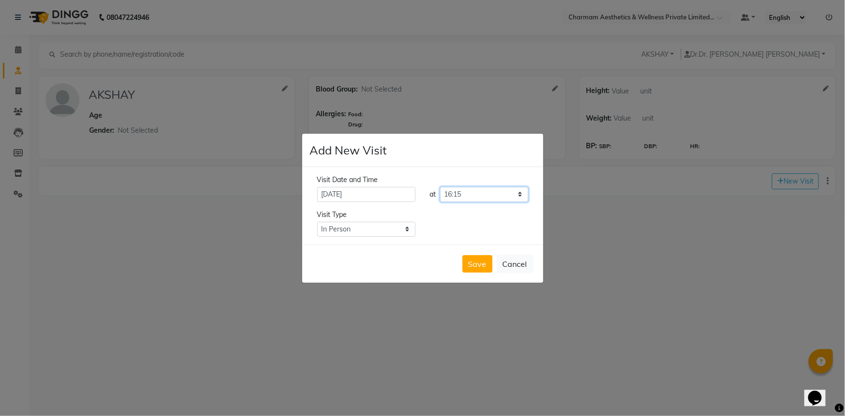
click at [470, 193] on select "Select time 09:00 09:15 09:30 09:45 10:00 10:15 10:30 10:45 11:00 11:15 11:30 1…" at bounding box center [484, 194] width 88 height 15
click at [440, 187] on select "Select time 09:00 09:15 09:30 09:45 10:00 10:15 10:30 10:45 11:00 11:15 11:30 1…" at bounding box center [484, 194] width 88 height 15
click at [477, 191] on select "Select time 09:00 09:15 09:30 09:45 10:00 10:15 10:30 10:45 11:00 11:15 11:30 1…" at bounding box center [484, 194] width 88 height 15
select select "885"
click at [440, 187] on select "Select time 09:00 09:15 09:30 09:45 10:00 10:15 10:30 10:45 11:00 11:15 11:30 1…" at bounding box center [484, 194] width 88 height 15
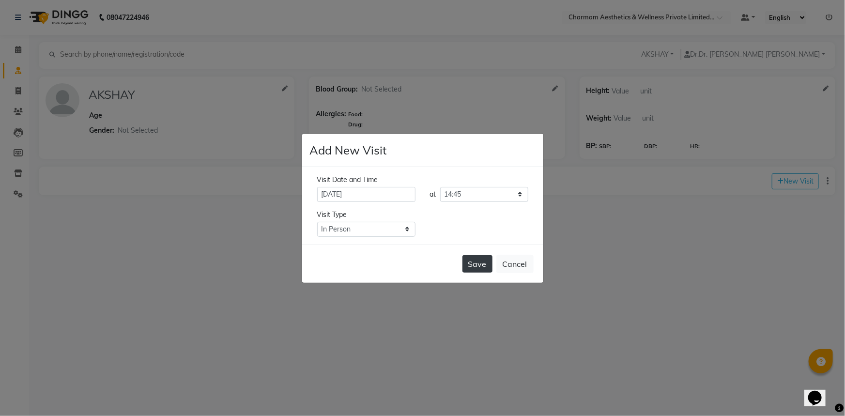
click at [477, 263] on button "Save" at bounding box center [477, 263] width 30 height 17
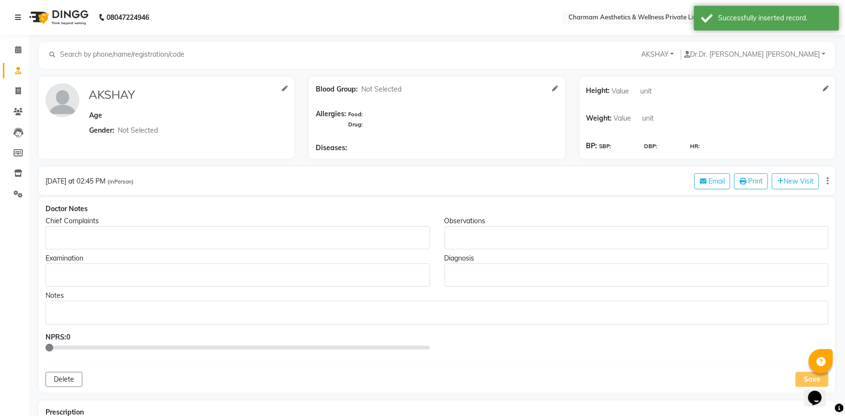
type input "AKSHAY"
select select "male"
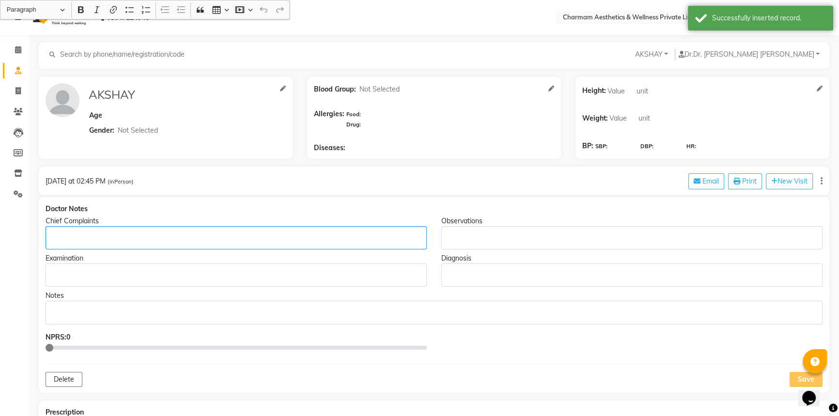
click at [246, 232] on div "Rich Text Editor, main" at bounding box center [236, 237] width 381 height 23
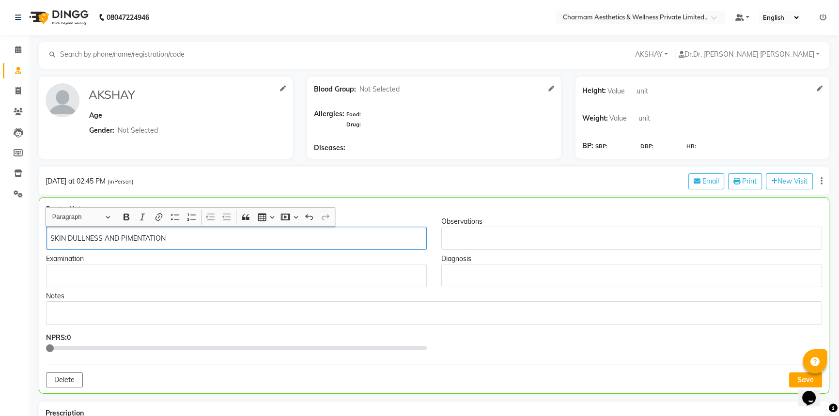
drag, startPoint x: 128, startPoint y: 241, endPoint x: 149, endPoint y: 244, distance: 21.0
click at [131, 241] on p "SKIN DULLNESS AND PIMENTATION" at bounding box center [235, 238] width 371 height 10
drag, startPoint x: 129, startPoint y: 240, endPoint x: 157, endPoint y: 243, distance: 27.7
click at [129, 239] on p "SKIN DULLNESS AND PIMENTATION" at bounding box center [235, 238] width 371 height 10
click at [130, 239] on p "SKIN DULLNESS AND PIMENTATION" at bounding box center [235, 238] width 371 height 10
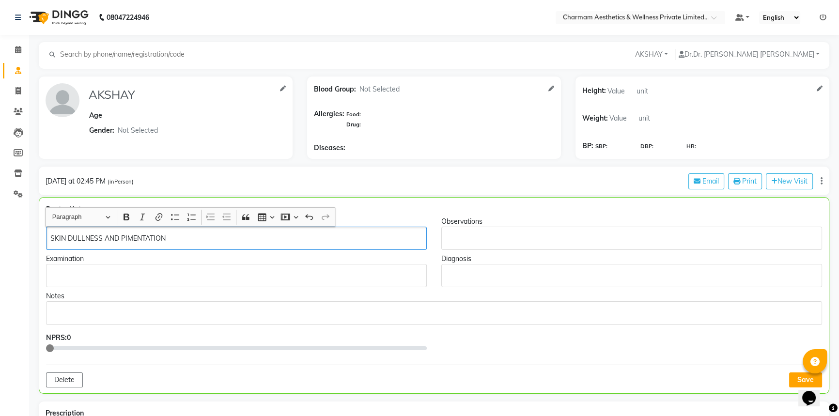
click at [128, 239] on p "SKIN DULLNESS AND PIMENTATION" at bounding box center [235, 238] width 371 height 10
click at [499, 276] on p "Rich Text Editor, main" at bounding box center [631, 276] width 371 height 10
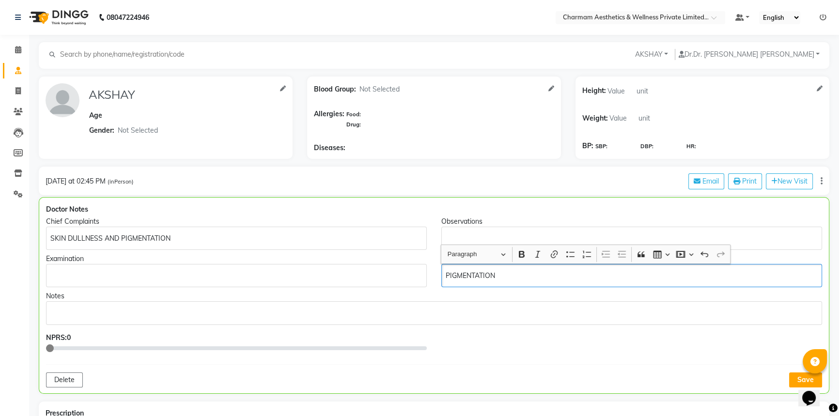
click at [108, 317] on p "Rich Text Editor, main" at bounding box center [433, 313] width 767 height 10
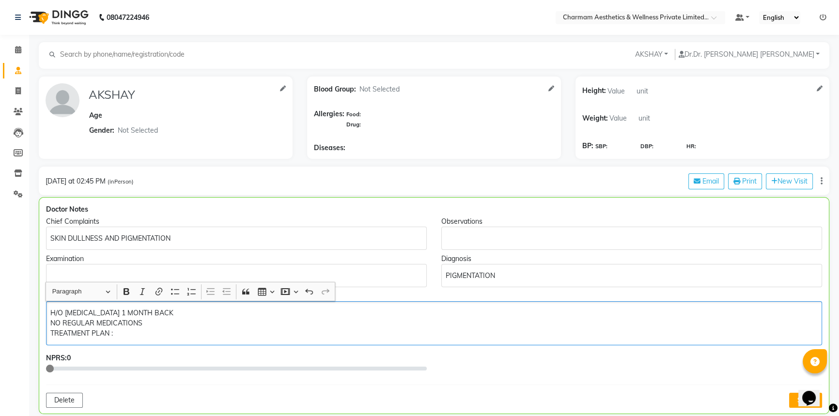
click at [174, 330] on p "H/O JAUNDICE 1 MONTH BACK NO REGULAR MEDICATIONS TREATMENT PLAN :" at bounding box center [433, 323] width 767 height 31
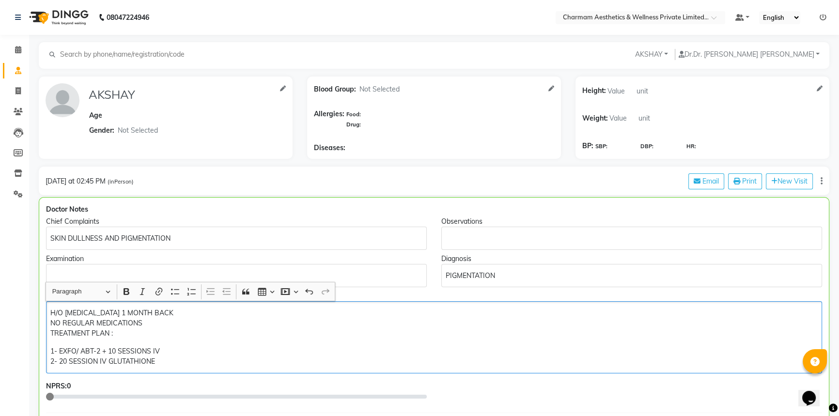
click at [169, 349] on p "1- EXFO/ ABT-2 + 10 SESSIONS IV 2- 20 SESSION IV GLUTATHIONE" at bounding box center [433, 356] width 767 height 20
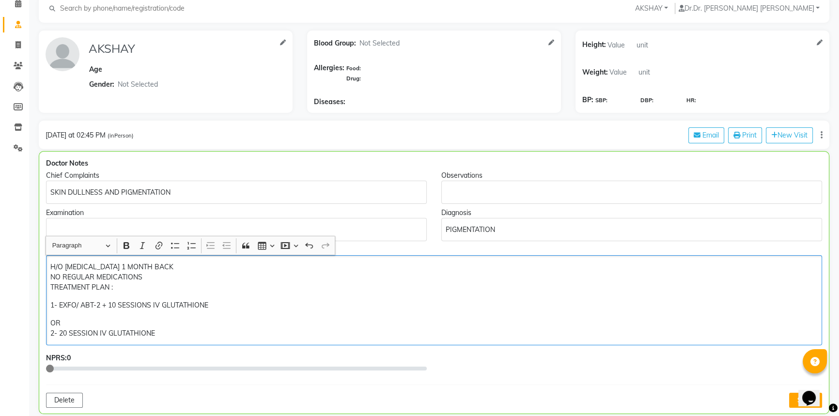
scroll to position [132, 0]
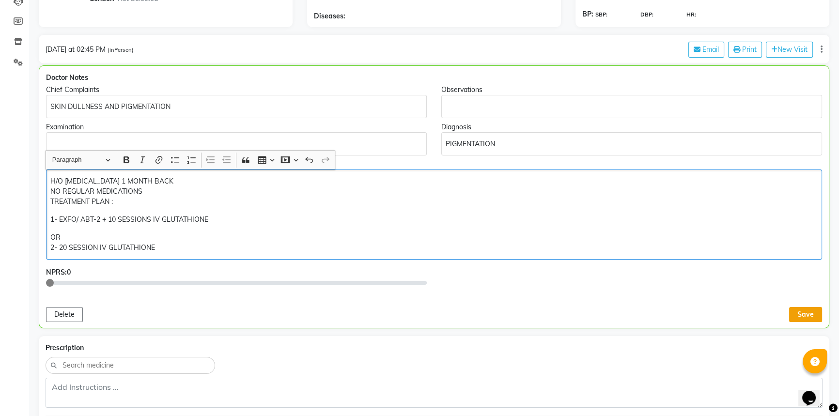
click at [796, 314] on button "Save" at bounding box center [805, 314] width 33 height 15
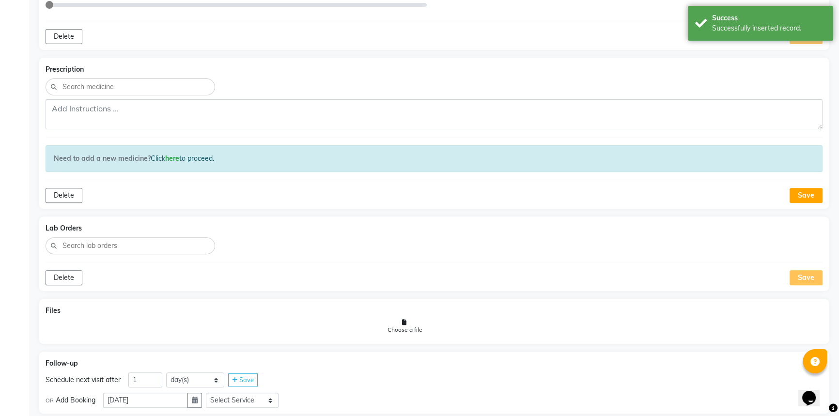
scroll to position [425, 0]
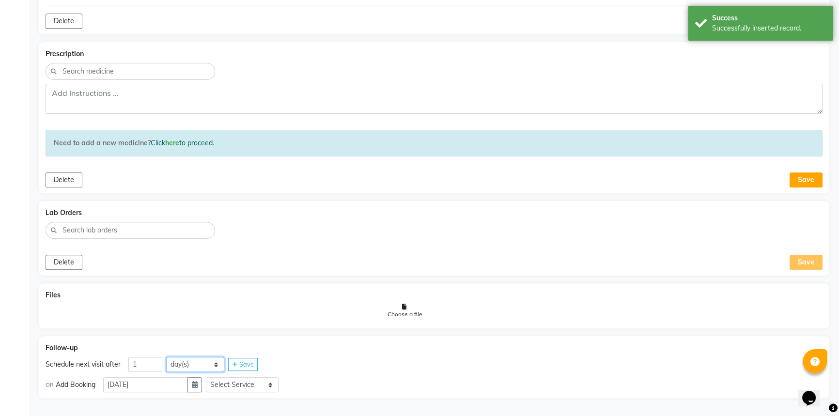
click at [189, 366] on select "day(s) week(s) month(s)" at bounding box center [195, 364] width 58 height 15
select select "week"
click at [166, 357] on select "day(s) week(s) month(s)" at bounding box center [195, 364] width 58 height 15
click at [229, 361] on div "Save" at bounding box center [243, 364] width 30 height 13
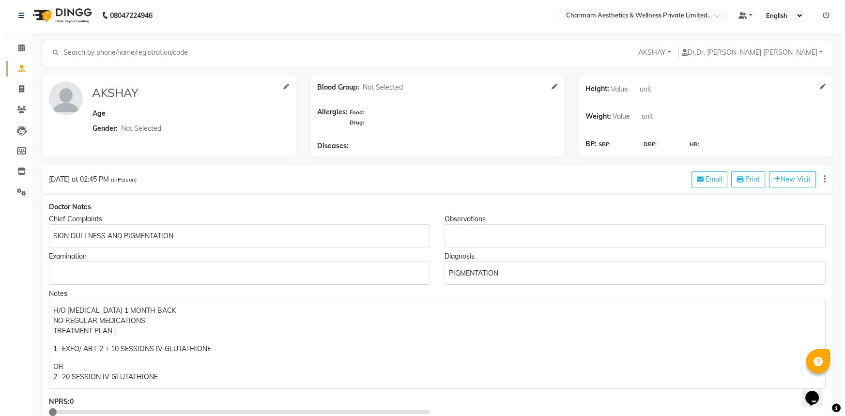
scroll to position [0, 0]
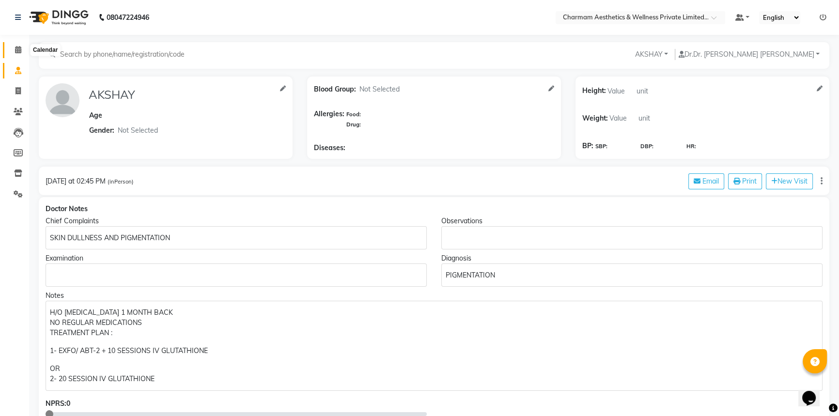
click at [19, 48] on icon at bounding box center [18, 49] width 6 height 7
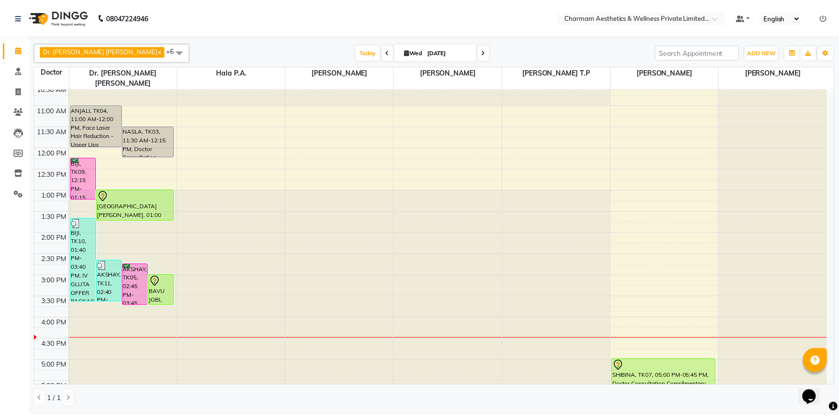
scroll to position [159, 0]
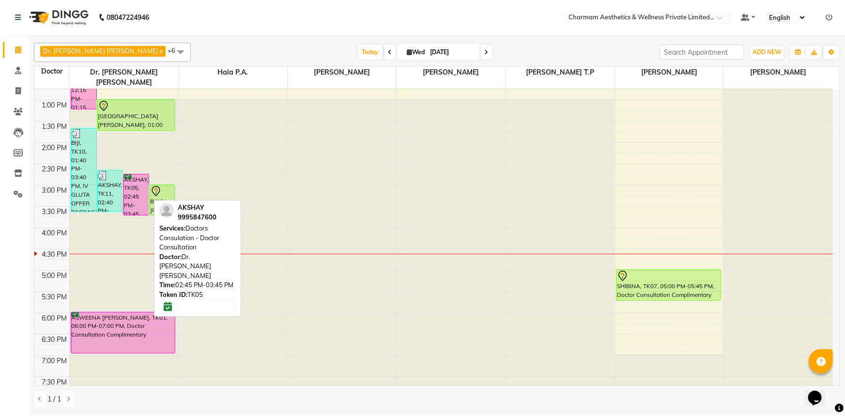
click at [133, 188] on div "AKSHAY, TK05, 02:45 PM-03:45 PM, Doctors Consulation - Doctor Consultation" at bounding box center [135, 194] width 25 height 41
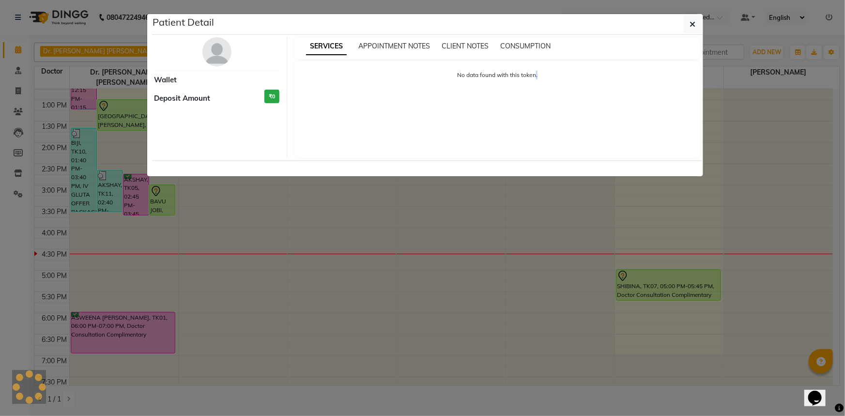
click at [133, 188] on ngb-modal-window "Patient Detail Wallet Deposit Amount ₹0 SERVICES APPOINTMENT NOTES CLIENT NOTES…" at bounding box center [422, 208] width 845 height 416
select select "6"
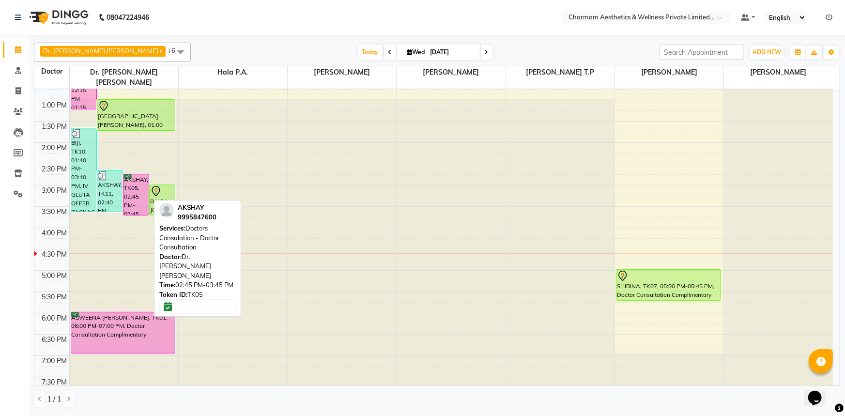
click at [133, 188] on div "AKSHAY, TK05, 02:45 PM-03:45 PM, Doctors Consulation - Doctor Consultation" at bounding box center [135, 194] width 25 height 41
select select "6"
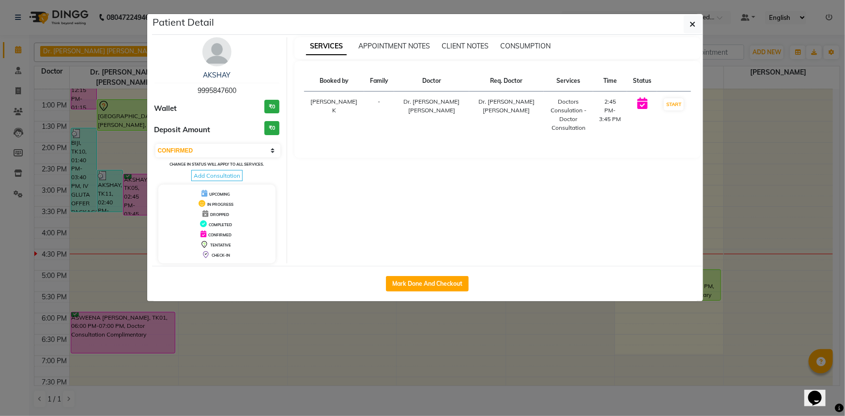
click at [221, 175] on span "Add Consultation" at bounding box center [216, 175] width 51 height 11
select select "male"
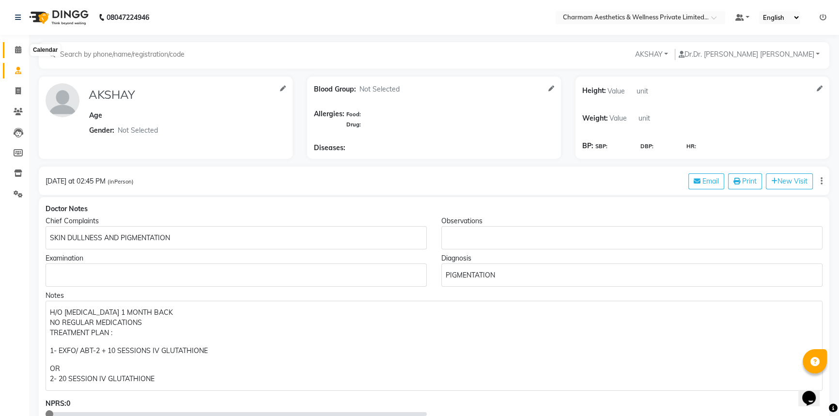
click at [19, 53] on span at bounding box center [18, 50] width 17 height 11
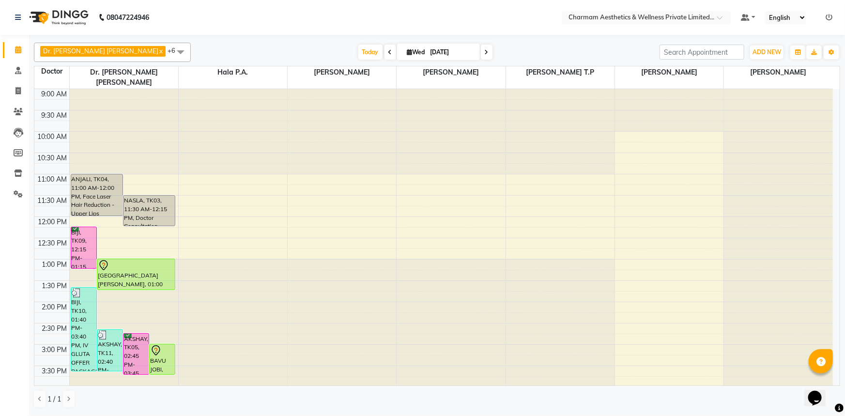
click at [485, 53] on icon at bounding box center [487, 52] width 4 height 6
type input "04-09-2025"
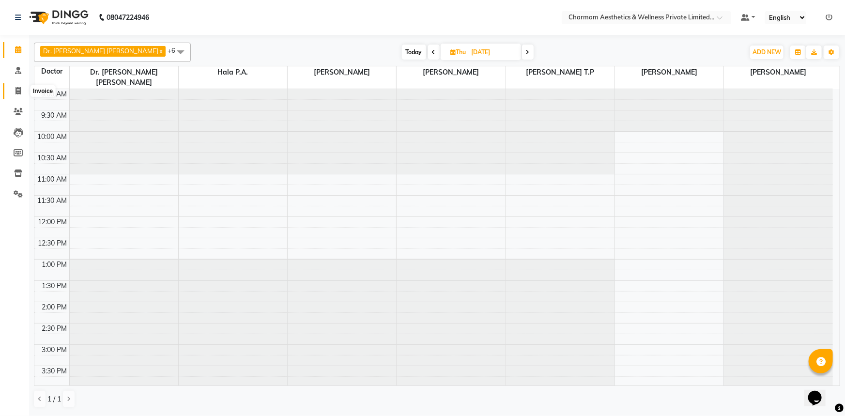
click at [19, 95] on span at bounding box center [18, 91] width 17 height 11
select select "7625"
select select "service"
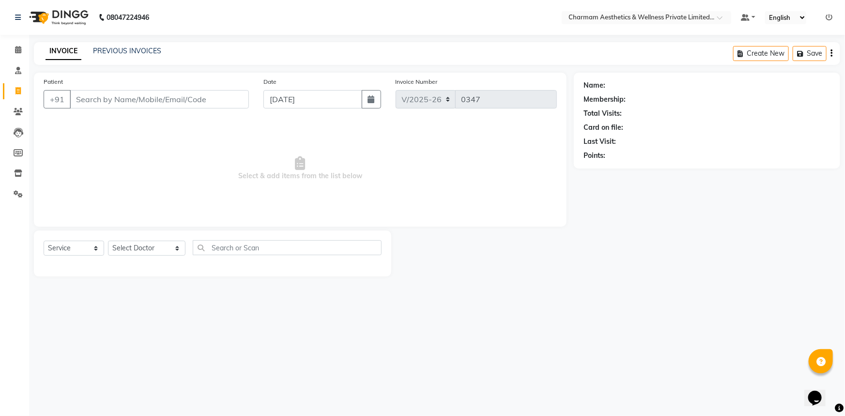
click at [110, 97] on input "Patient" at bounding box center [159, 99] width 179 height 18
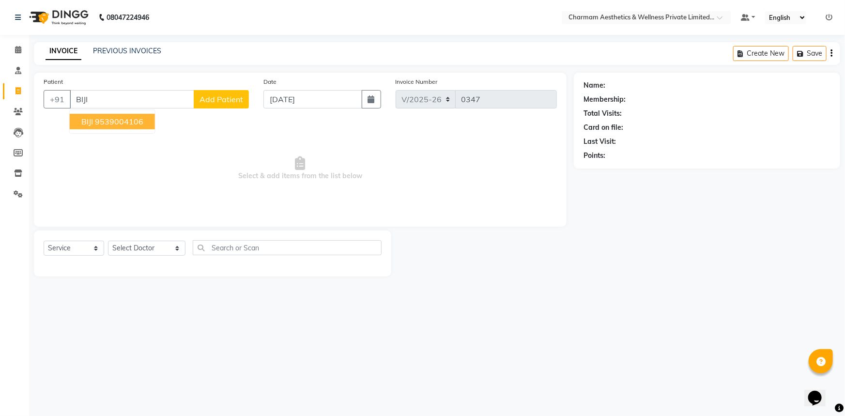
click at [124, 118] on ngb-highlight "9539004106" at bounding box center [119, 122] width 48 height 10
type input "9539004106"
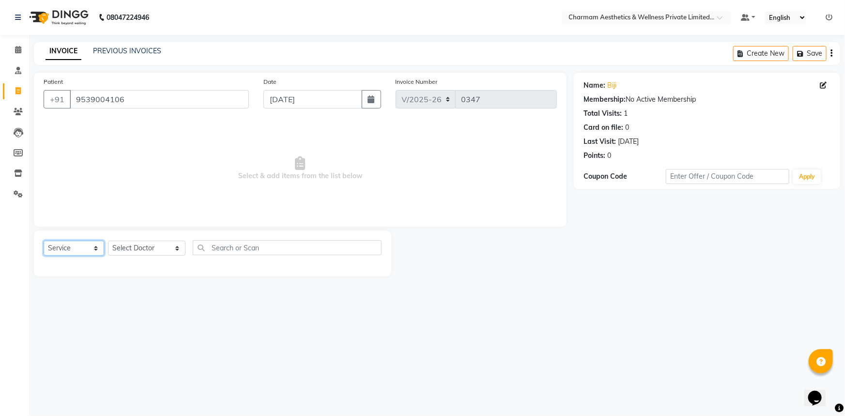
click at [92, 246] on select "Select Service Product Membership Package Voucher Prepaid Gift Card" at bounding box center [74, 248] width 61 height 15
select select "product"
click at [44, 241] on select "Select Service Product Membership Package Voucher Prepaid Gift Card" at bounding box center [74, 248] width 61 height 15
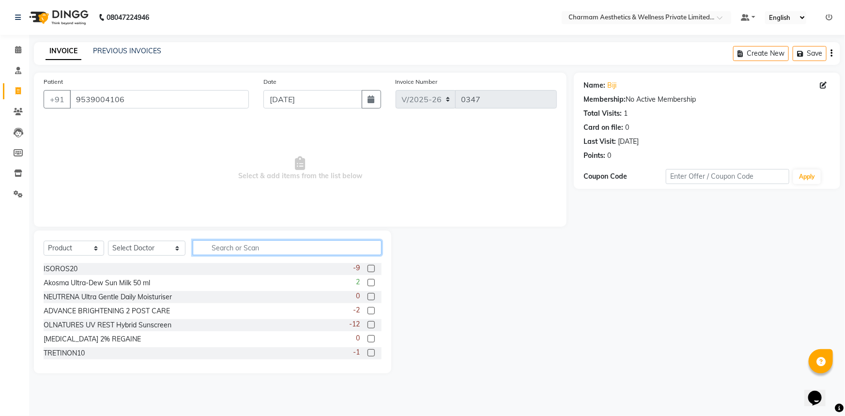
click at [195, 252] on input "text" at bounding box center [287, 247] width 189 height 15
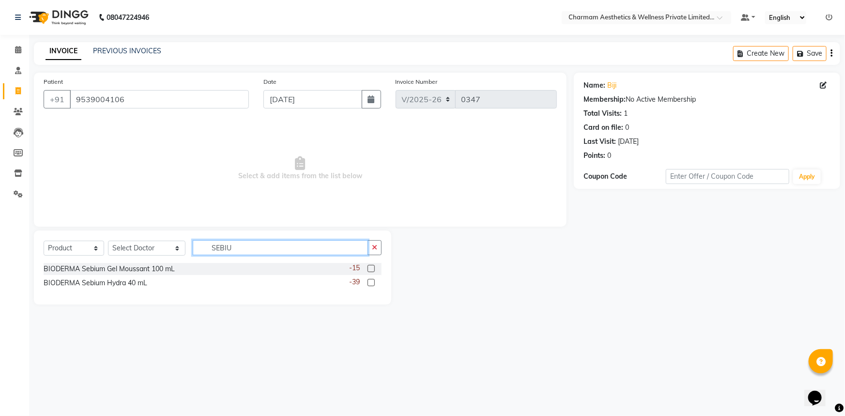
type input "SEBIU"
click at [368, 268] on label at bounding box center [371, 268] width 7 height 7
click at [368, 268] on input "checkbox" at bounding box center [371, 269] width 6 height 6
checkbox input "false"
click at [368, 281] on label at bounding box center [371, 282] width 7 height 7
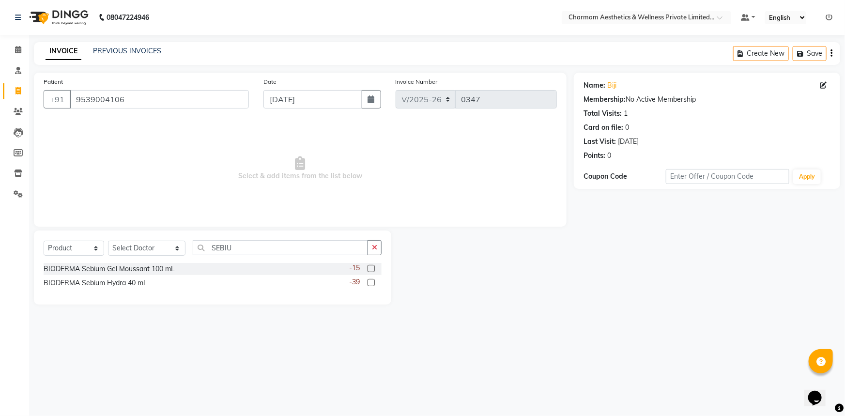
click at [368, 281] on input "checkbox" at bounding box center [371, 283] width 6 height 6
checkbox input "false"
click at [158, 249] on select "Select Doctor Aparna G Dinsha K Dr. Aysha Lubna Dr. Elizabeth Thadikaran Dr. Pr…" at bounding box center [146, 248] width 77 height 15
select select "69891"
click at [108, 241] on select "Select Doctor Aparna G Dinsha K Dr. Aysha Lubna Dr. Elizabeth Thadikaran Dr. Pr…" at bounding box center [146, 248] width 77 height 15
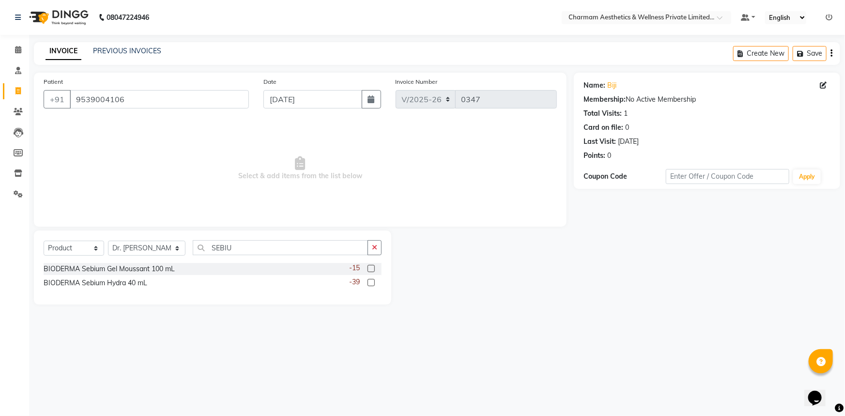
click at [370, 265] on label at bounding box center [371, 268] width 7 height 7
click at [370, 266] on input "checkbox" at bounding box center [371, 269] width 6 height 6
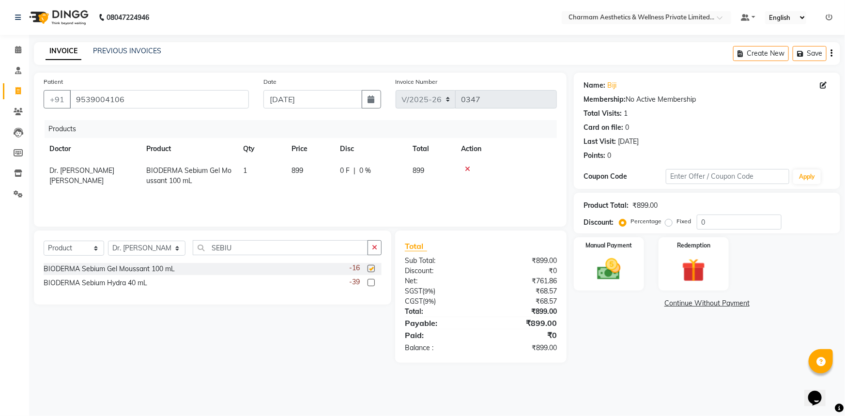
checkbox input "false"
click at [371, 282] on label at bounding box center [371, 282] width 7 height 7
click at [371, 282] on input "checkbox" at bounding box center [371, 283] width 6 height 6
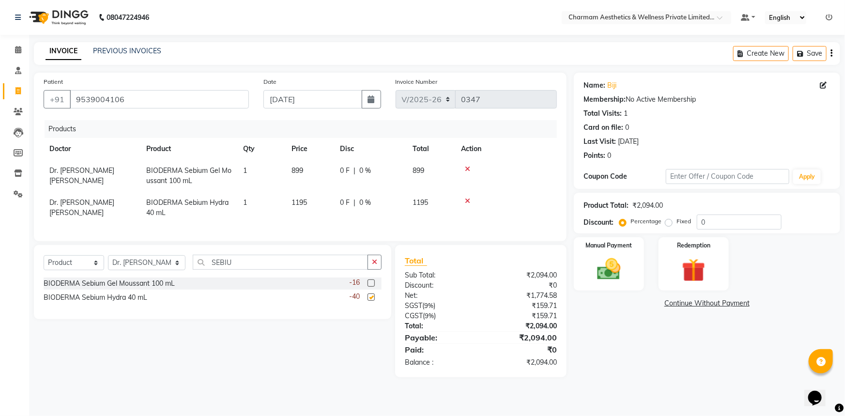
checkbox input "false"
click at [591, 273] on img at bounding box center [609, 269] width 40 height 28
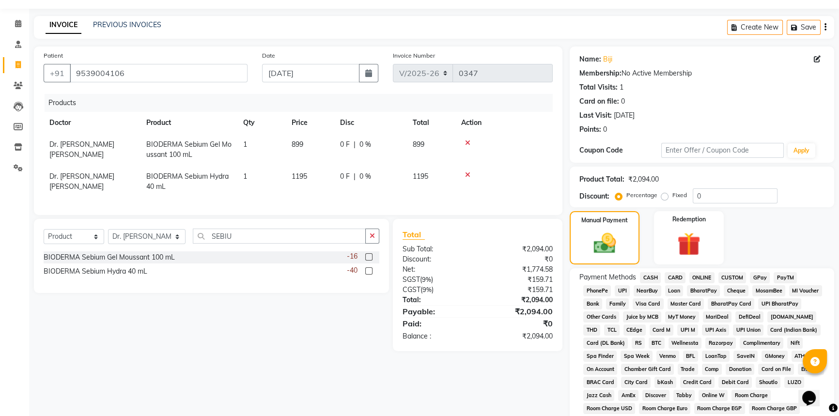
scroll to position [155, 0]
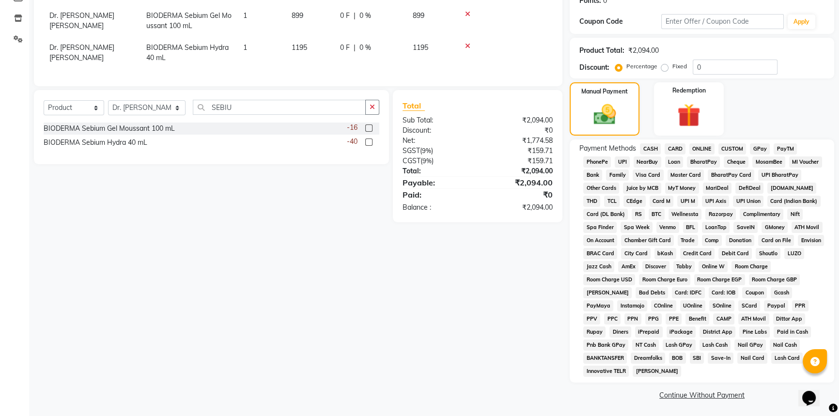
drag, startPoint x: 841, startPoint y: 273, endPoint x: 26, endPoint y: 15, distance: 854.9
click at [704, 147] on span "ONLINE" at bounding box center [701, 148] width 25 height 11
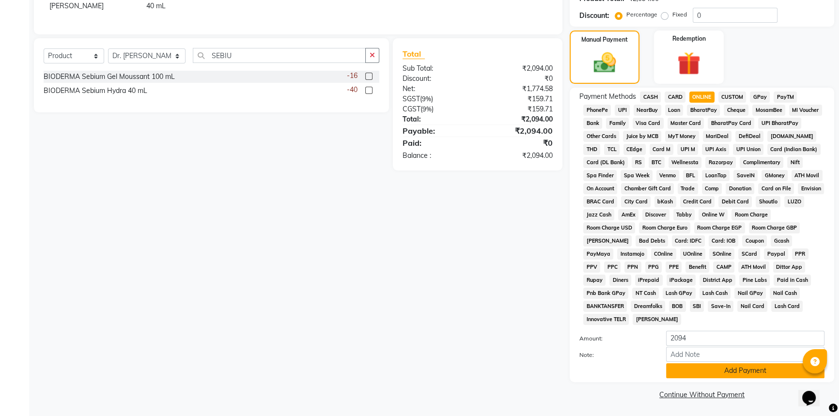
click at [722, 367] on button "Add Payment" at bounding box center [745, 370] width 158 height 15
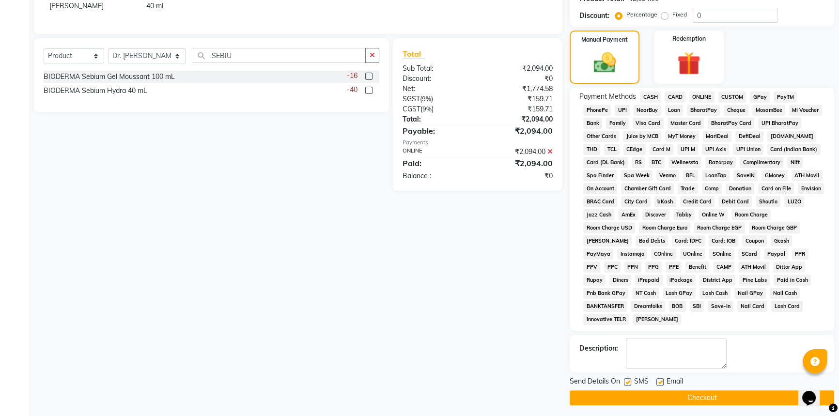
click at [659, 382] on label at bounding box center [659, 381] width 7 height 7
click at [659, 382] on input "checkbox" at bounding box center [659, 382] width 6 height 6
checkbox input "false"
click at [625, 383] on label at bounding box center [627, 381] width 7 height 7
click at [625, 383] on input "checkbox" at bounding box center [627, 382] width 6 height 6
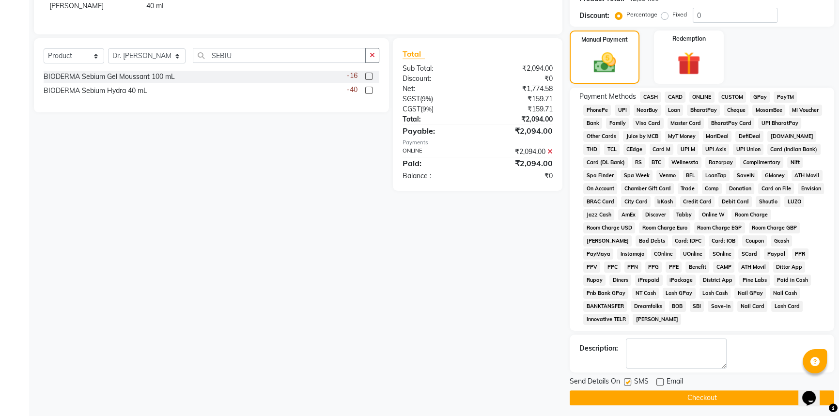
checkbox input "false"
click at [615, 397] on button "Checkout" at bounding box center [701, 397] width 264 height 15
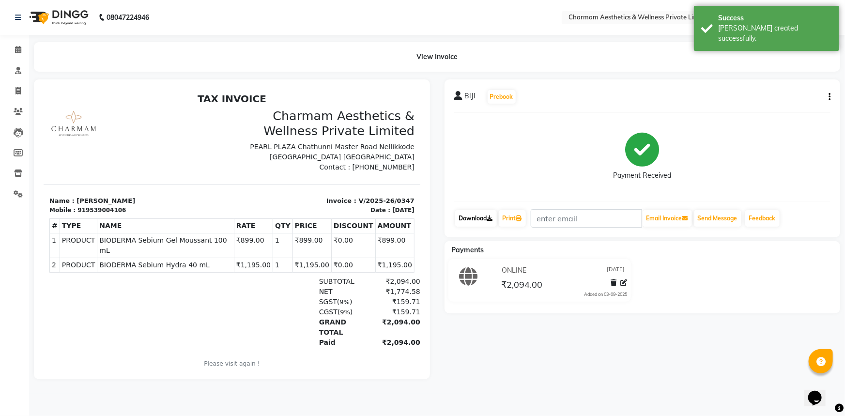
click at [485, 215] on link "Download" at bounding box center [476, 218] width 42 height 16
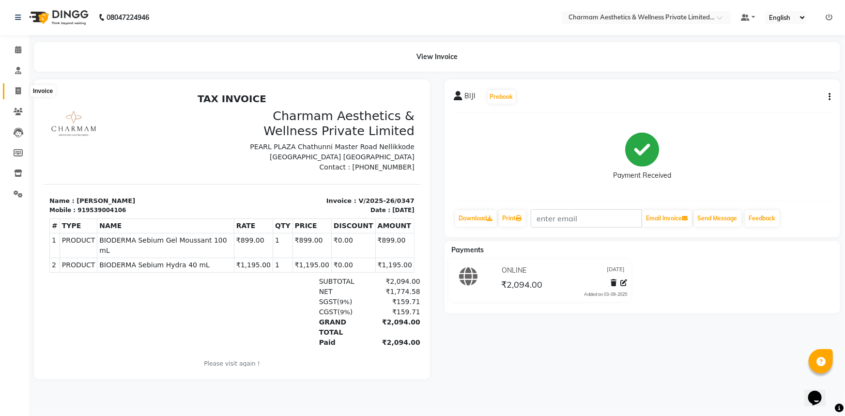
click at [19, 87] on icon at bounding box center [17, 90] width 5 height 7
select select "service"
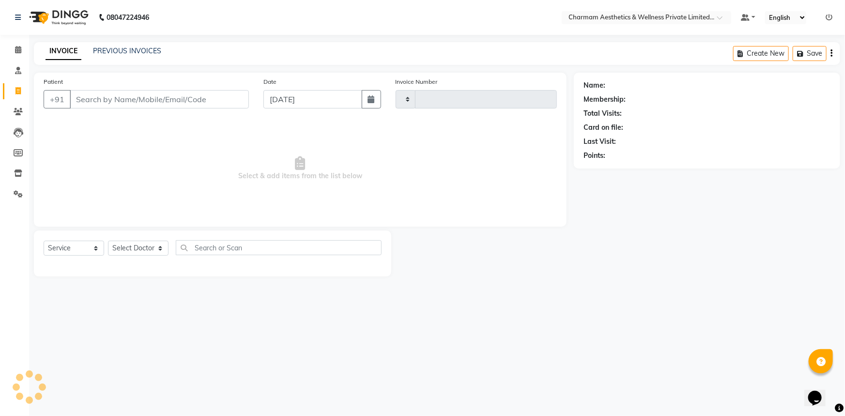
type input "0348"
select select "7625"
click at [88, 102] on input "Patient" at bounding box center [159, 99] width 179 height 18
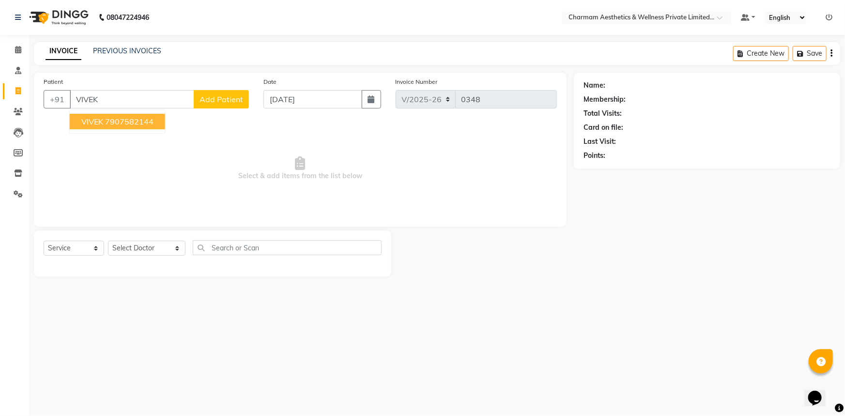
click at [121, 119] on ngb-highlight "7907582144" at bounding box center [129, 122] width 48 height 10
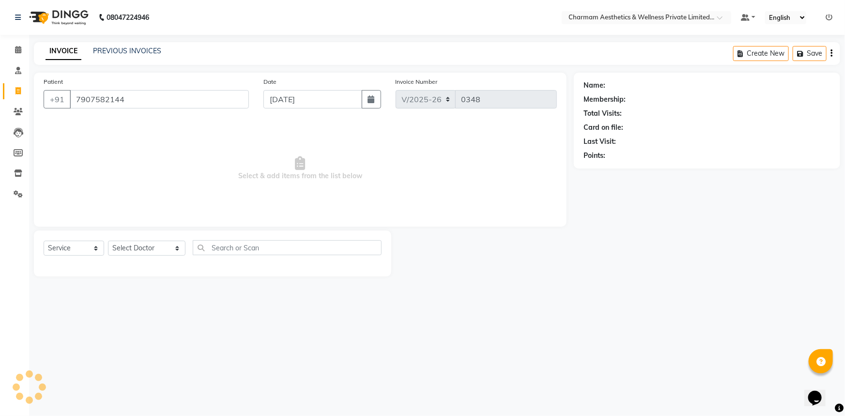
type input "7907582144"
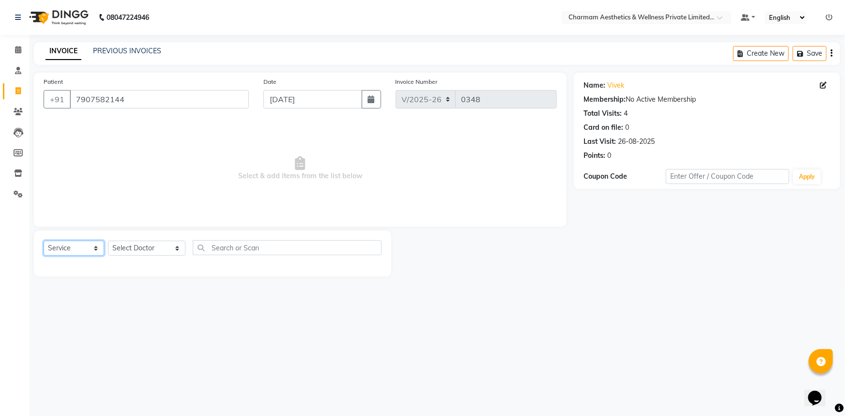
click at [94, 247] on select "Select Service Product Membership Package Voucher Prepaid Gift Card" at bounding box center [74, 248] width 61 height 15
select select "product"
click at [44, 241] on select "Select Service Product Membership Package Voucher Prepaid Gift Card" at bounding box center [74, 248] width 61 height 15
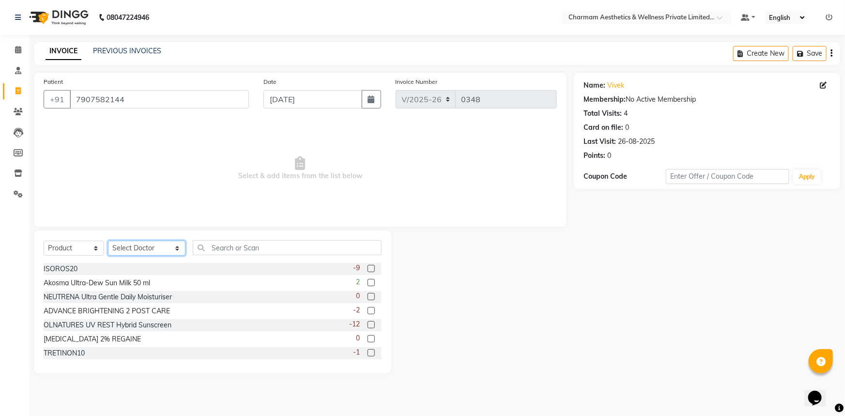
click at [159, 245] on select "Select Doctor Aparna G Dinsha K Dr. Aysha Lubna Dr. Elizabeth Thadikaran Dr. Pr…" at bounding box center [146, 248] width 77 height 15
select select "70741"
click at [108, 241] on select "Select Doctor Aparna G Dinsha K Dr. Aysha Lubna Dr. Elizabeth Thadikaran Dr. Pr…" at bounding box center [146, 248] width 77 height 15
click at [217, 243] on input "text" at bounding box center [287, 247] width 189 height 15
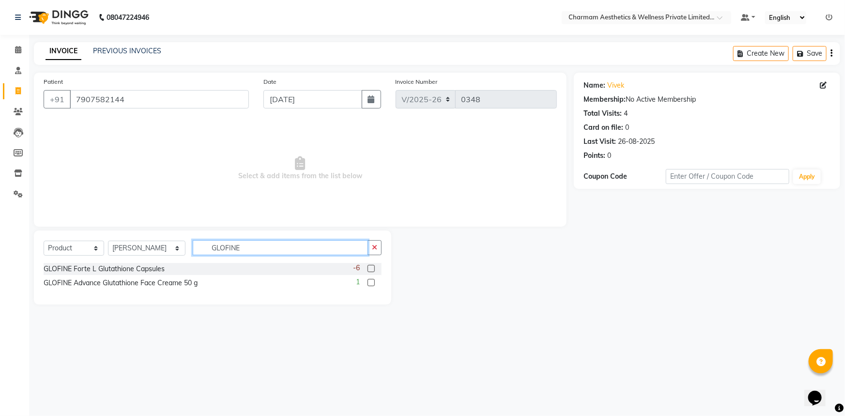
type input "GLOFINE"
click at [374, 269] on label at bounding box center [371, 268] width 7 height 7
click at [374, 269] on input "checkbox" at bounding box center [371, 269] width 6 height 6
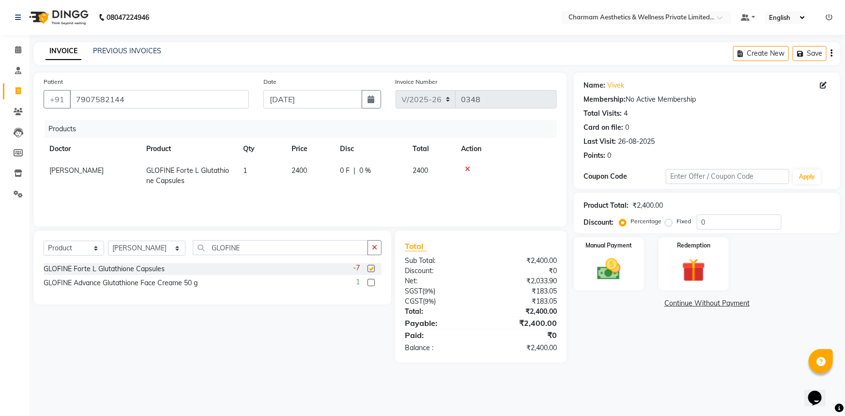
checkbox input "false"
click at [228, 255] on input "GLOFINE" at bounding box center [280, 247] width 175 height 15
type input "G"
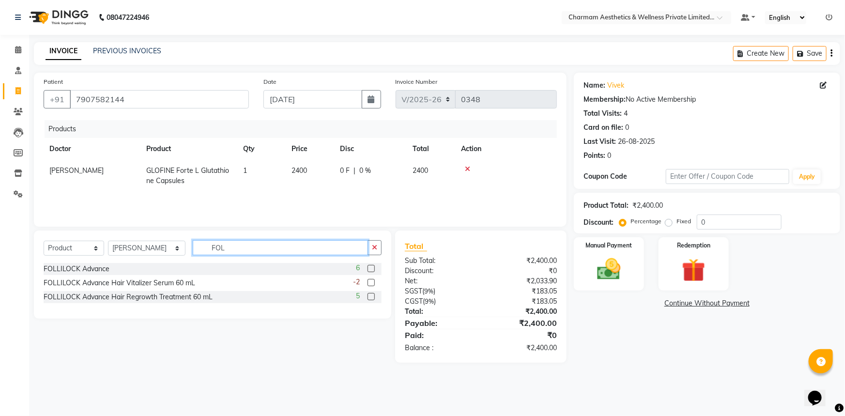
type input "FOL"
click at [370, 269] on label at bounding box center [371, 268] width 7 height 7
click at [370, 269] on input "checkbox" at bounding box center [371, 269] width 6 height 6
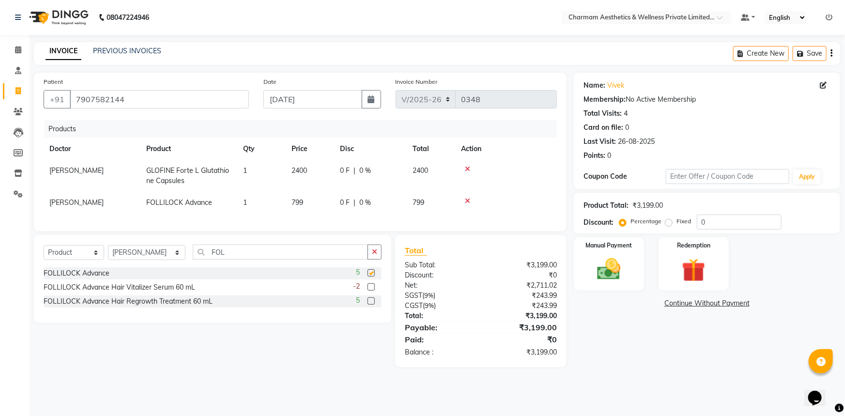
checkbox input "false"
click at [227, 260] on input "FOL" at bounding box center [280, 252] width 175 height 15
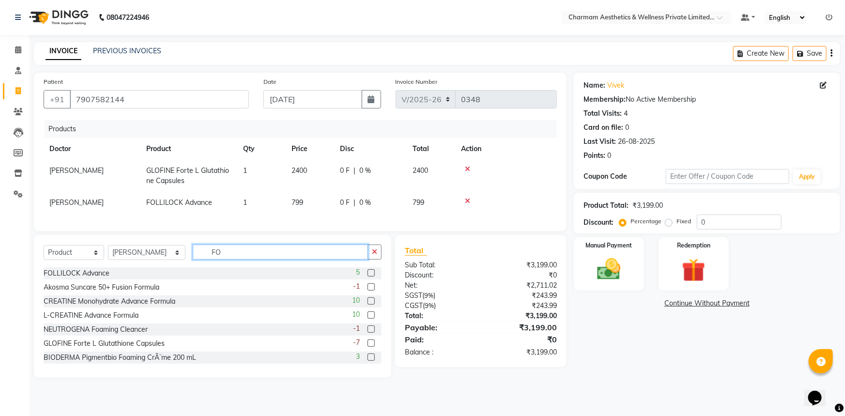
type input "F"
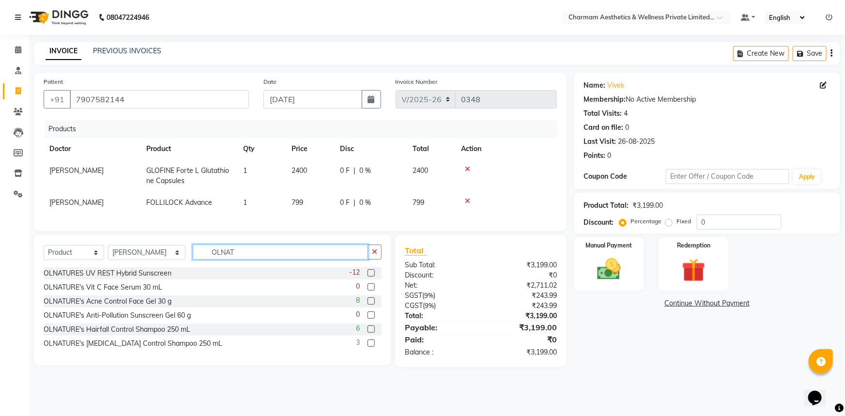
type input "OLNAT"
click at [369, 347] on label at bounding box center [371, 342] width 7 height 7
click at [369, 347] on input "checkbox" at bounding box center [371, 343] width 6 height 6
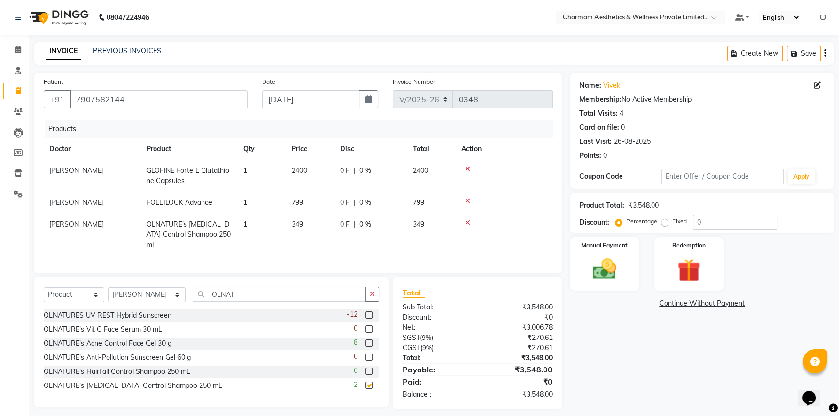
checkbox input "false"
click at [577, 247] on div "Manual Payment" at bounding box center [604, 263] width 73 height 55
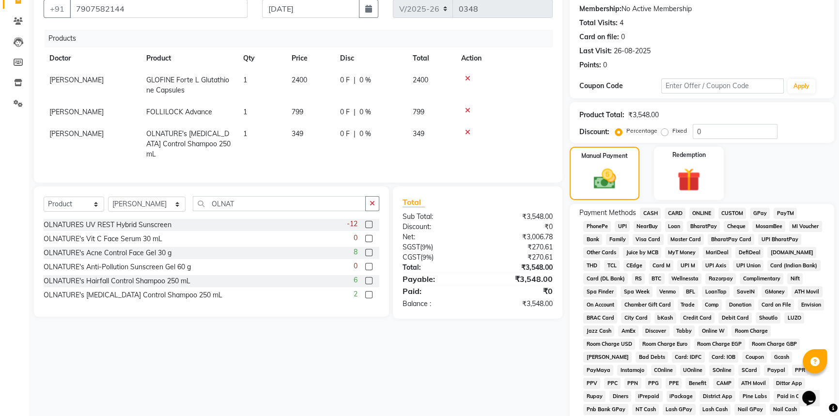
scroll to position [155, 0]
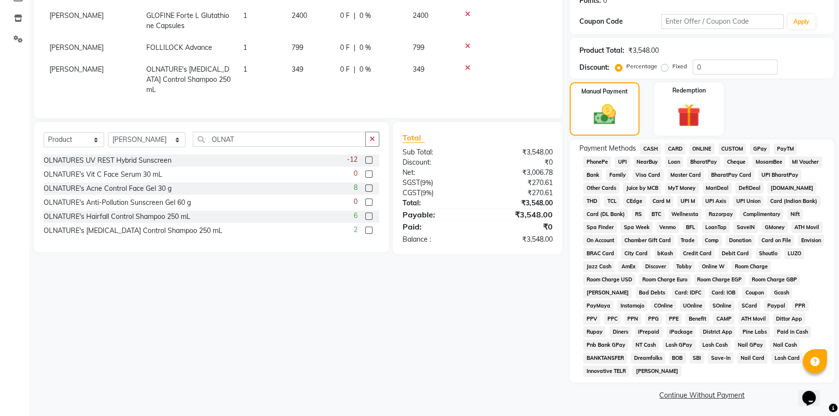
click at [704, 149] on span "ONLINE" at bounding box center [701, 148] width 25 height 11
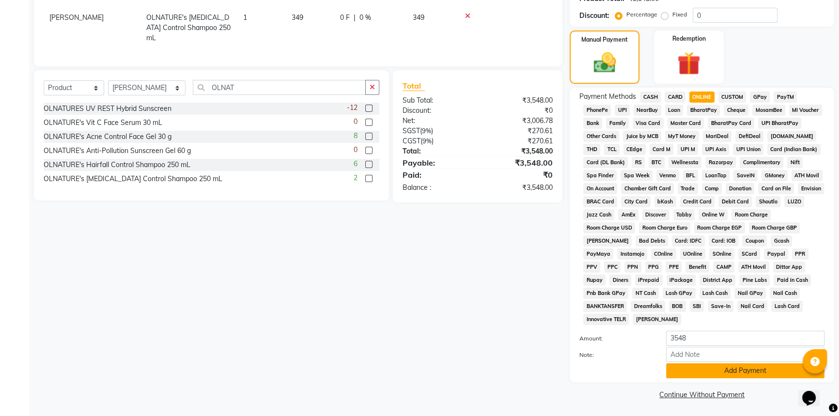
click at [699, 372] on button "Add Payment" at bounding box center [745, 370] width 158 height 15
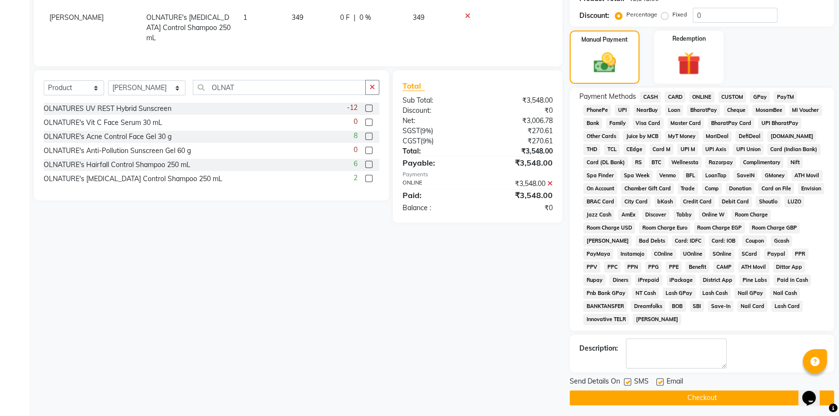
click at [660, 382] on label at bounding box center [659, 381] width 7 height 7
click at [660, 382] on input "checkbox" at bounding box center [659, 382] width 6 height 6
checkbox input "false"
click at [629, 382] on label at bounding box center [627, 381] width 7 height 7
click at [629, 382] on input "checkbox" at bounding box center [627, 382] width 6 height 6
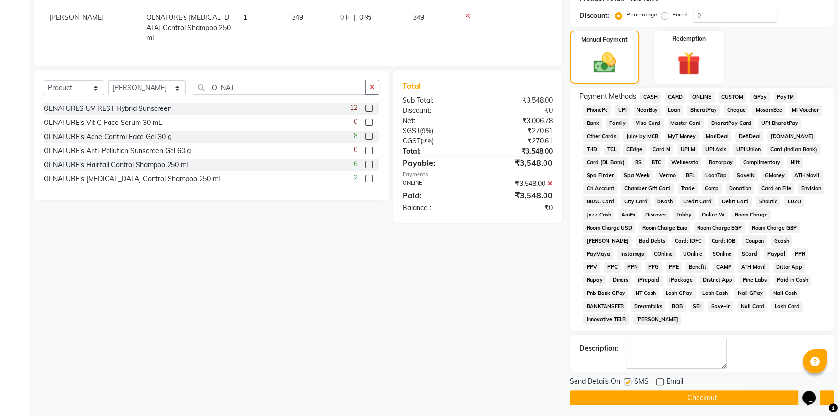
checkbox input "false"
click at [637, 401] on button "Checkout" at bounding box center [701, 397] width 264 height 15
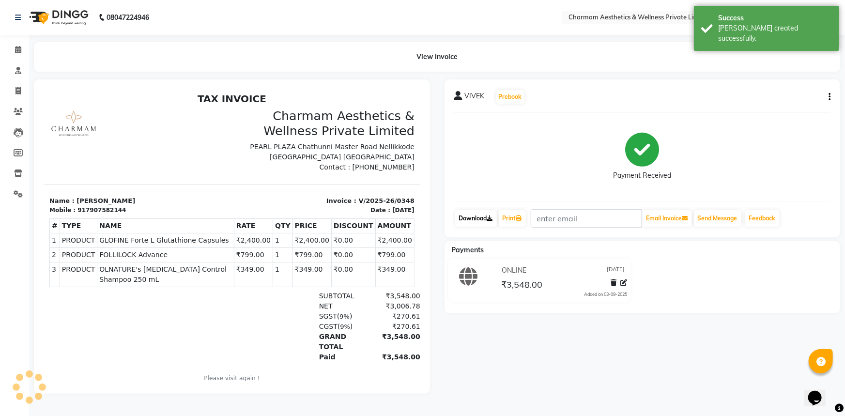
click at [467, 220] on link "Download" at bounding box center [476, 218] width 42 height 16
click at [474, 219] on link "Download" at bounding box center [476, 218] width 42 height 16
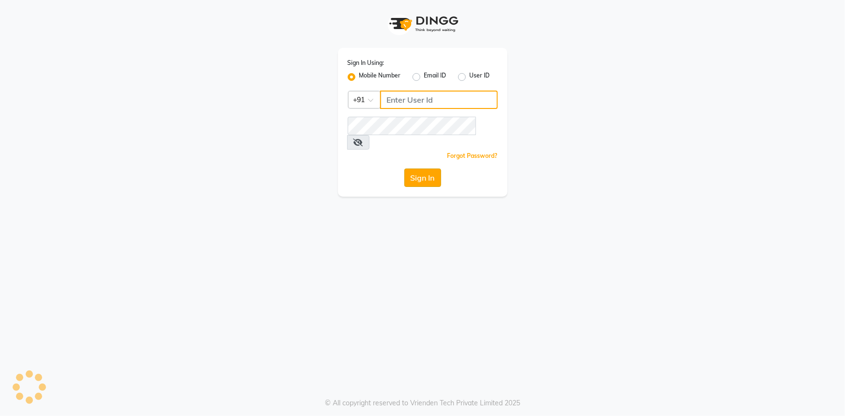
type input "7994478969"
click at [422, 169] on button "Sign In" at bounding box center [422, 178] width 37 height 18
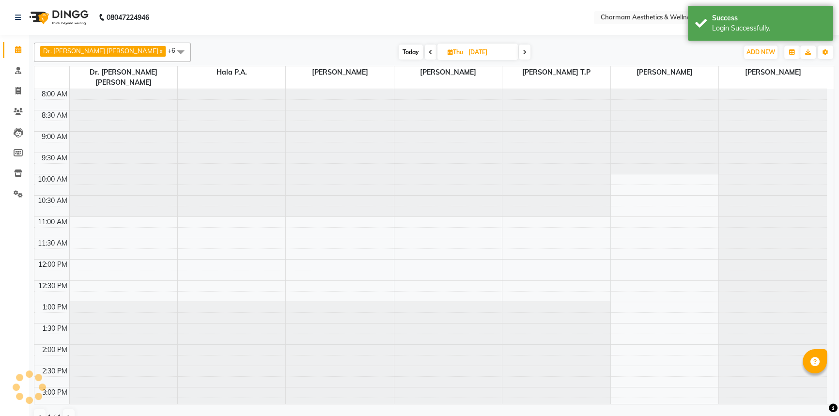
select select "en"
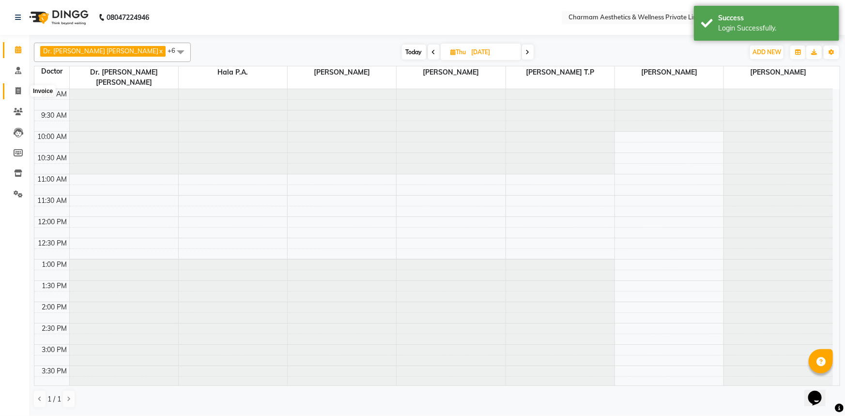
click at [15, 92] on icon at bounding box center [17, 90] width 5 height 7
select select "service"
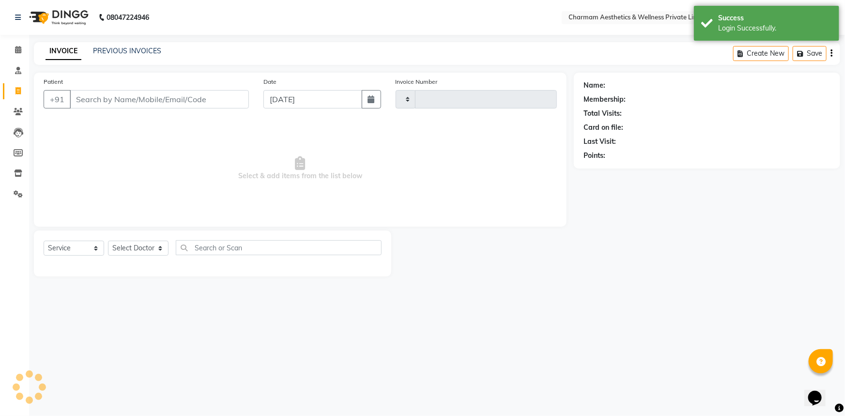
type input "0349"
select select "7625"
click at [136, 47] on link "PREVIOUS INVOICES" at bounding box center [127, 50] width 68 height 9
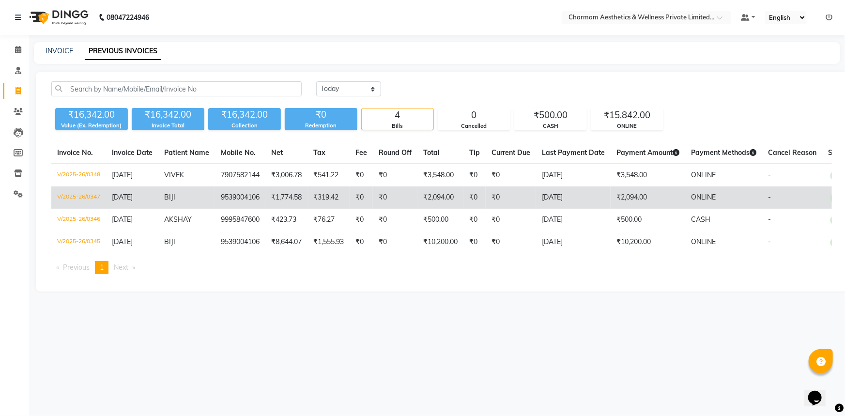
click at [133, 195] on span "[DATE]" at bounding box center [122, 197] width 21 height 9
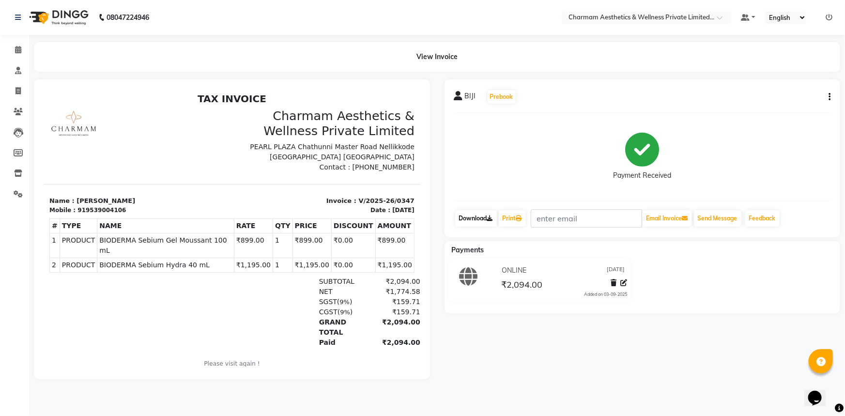
click at [470, 217] on link "Download" at bounding box center [476, 218] width 42 height 16
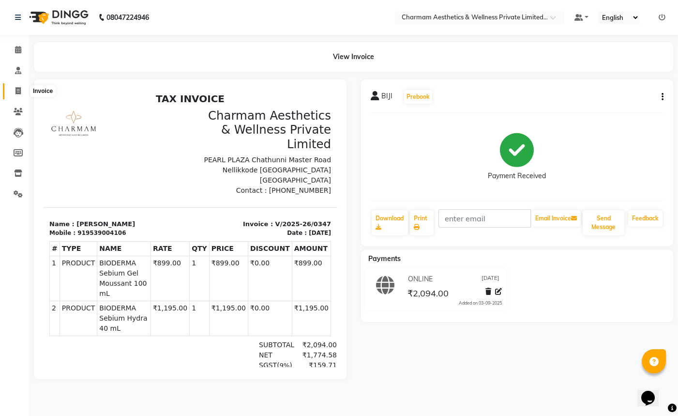
click at [17, 90] on icon at bounding box center [17, 90] width 5 height 7
select select "7625"
select select "service"
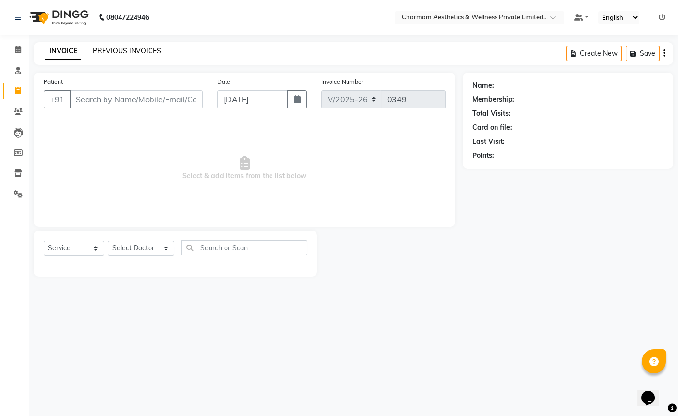
click at [138, 47] on link "PREVIOUS INVOICES" at bounding box center [127, 50] width 68 height 9
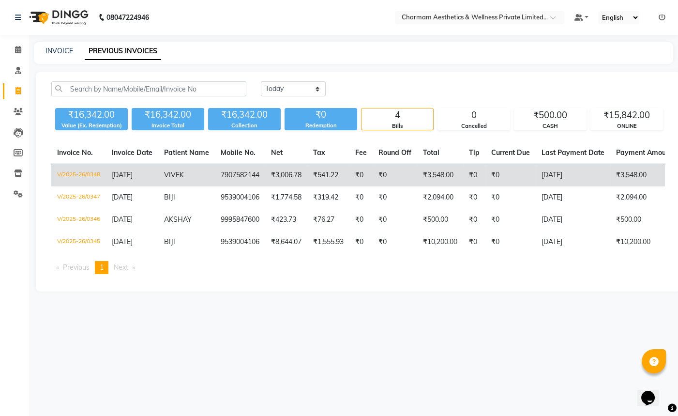
click at [169, 174] on span "VIVEK" at bounding box center [174, 174] width 20 height 9
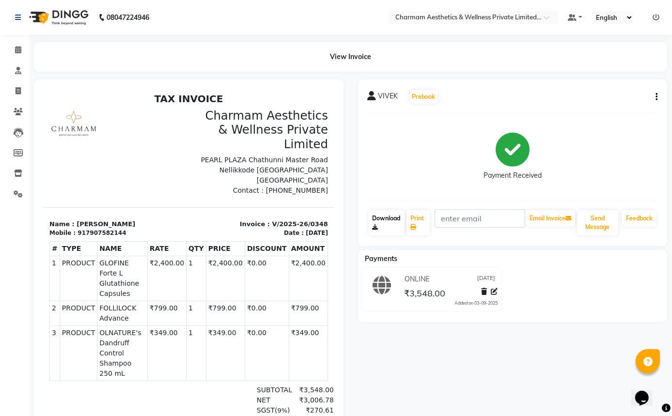
click at [384, 217] on link "Download" at bounding box center [387, 222] width 36 height 25
